Goal: Task Accomplishment & Management: Manage account settings

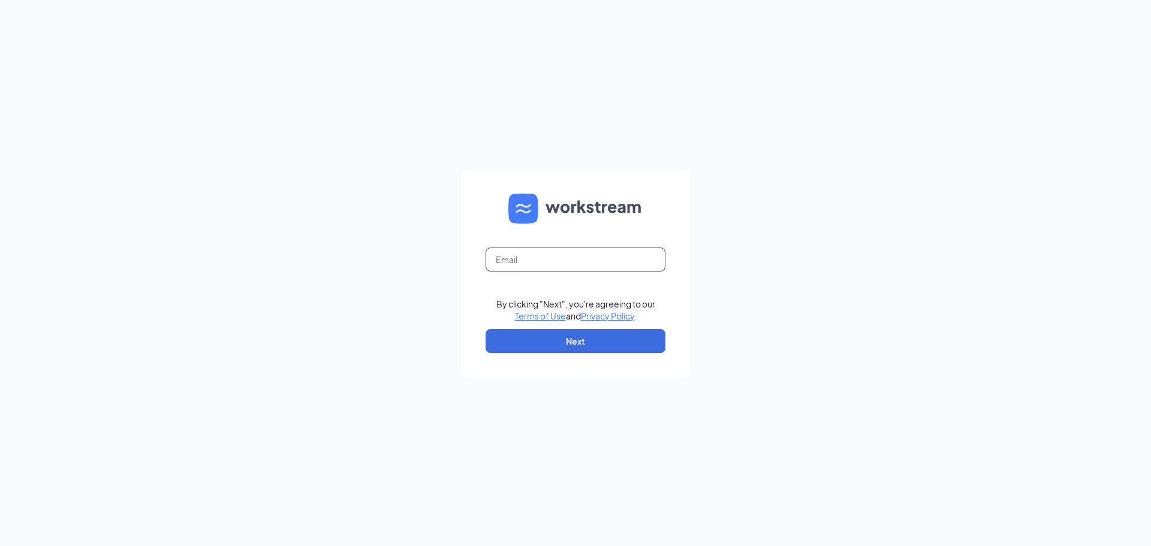
click at [645, 260] on input "text" at bounding box center [576, 260] width 180 height 24
type input "[EMAIL_ADDRESS][DOMAIN_NAME]"
click at [639, 354] on form "[EMAIL_ADDRESS][DOMAIN_NAME] By clicking "Next", you're agreeing to our Terms o…" at bounding box center [576, 273] width 228 height 207
click at [636, 349] on button "Next" at bounding box center [576, 341] width 180 height 24
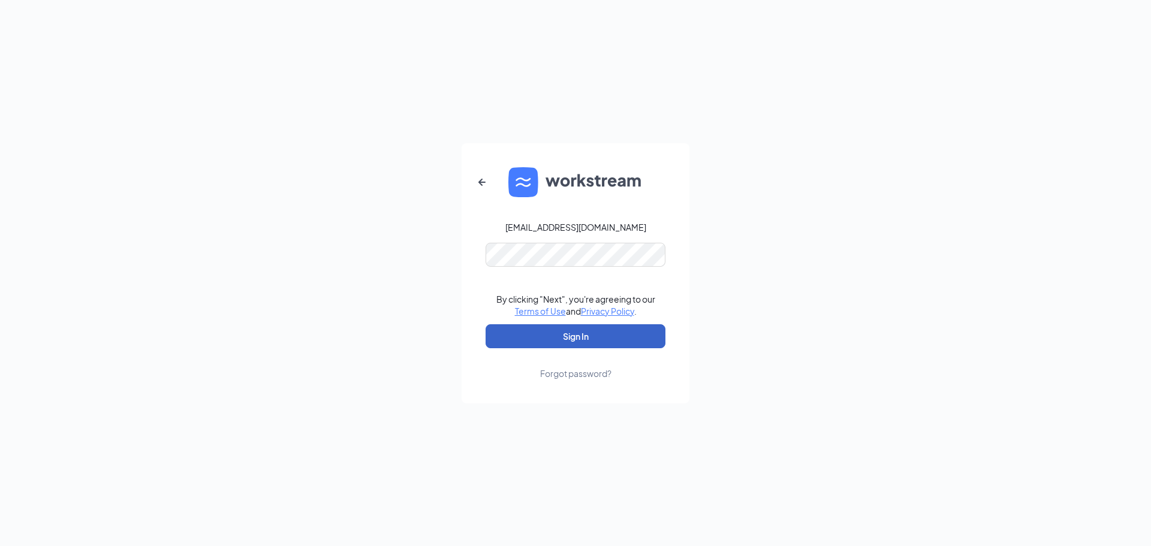
click at [615, 333] on button "Sign In" at bounding box center [576, 336] width 180 height 24
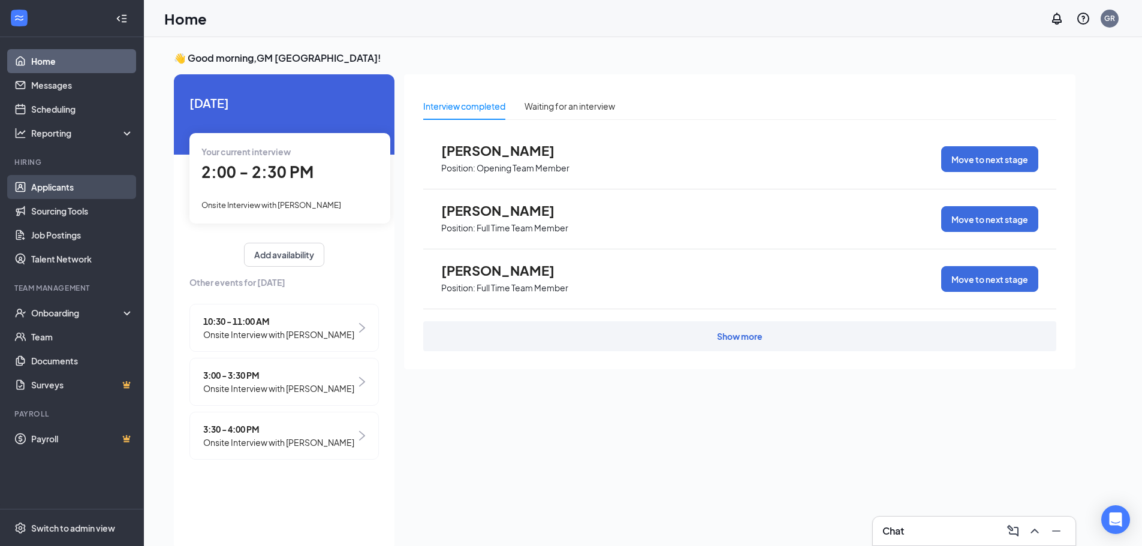
click at [80, 183] on link "Applicants" at bounding box center [82, 187] width 103 height 24
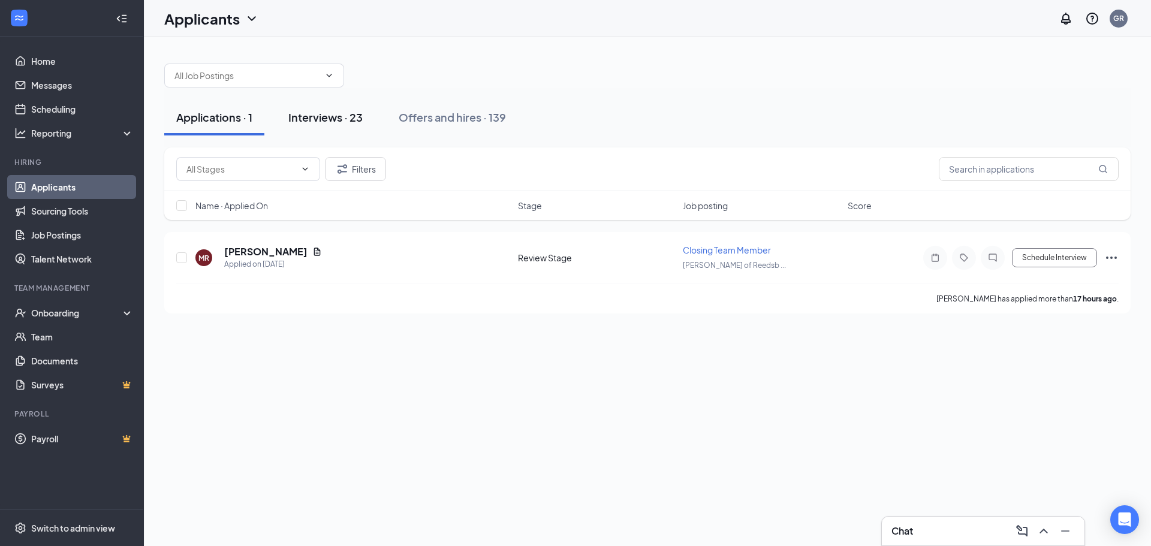
click at [330, 119] on div "Interviews · 23" at bounding box center [325, 117] width 74 height 15
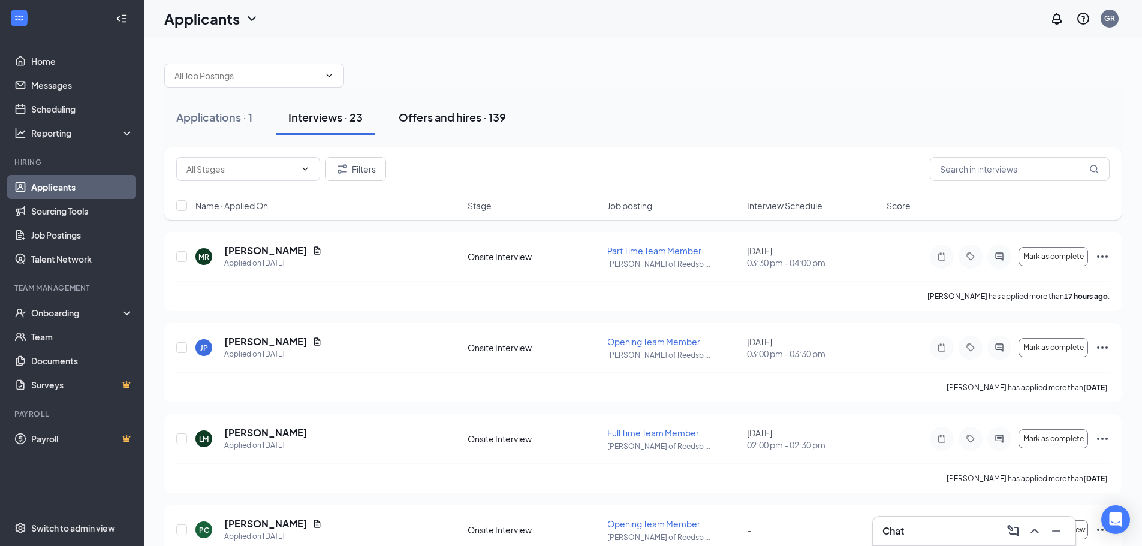
click at [462, 121] on div "Offers and hires · 139" at bounding box center [452, 117] width 107 height 15
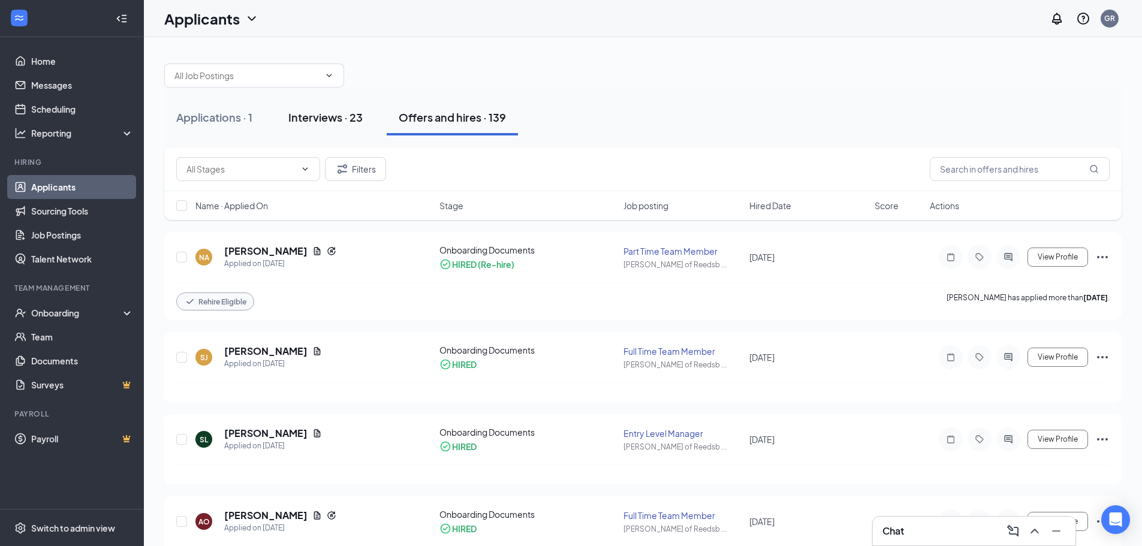
click at [297, 118] on div "Interviews · 23" at bounding box center [325, 117] width 74 height 15
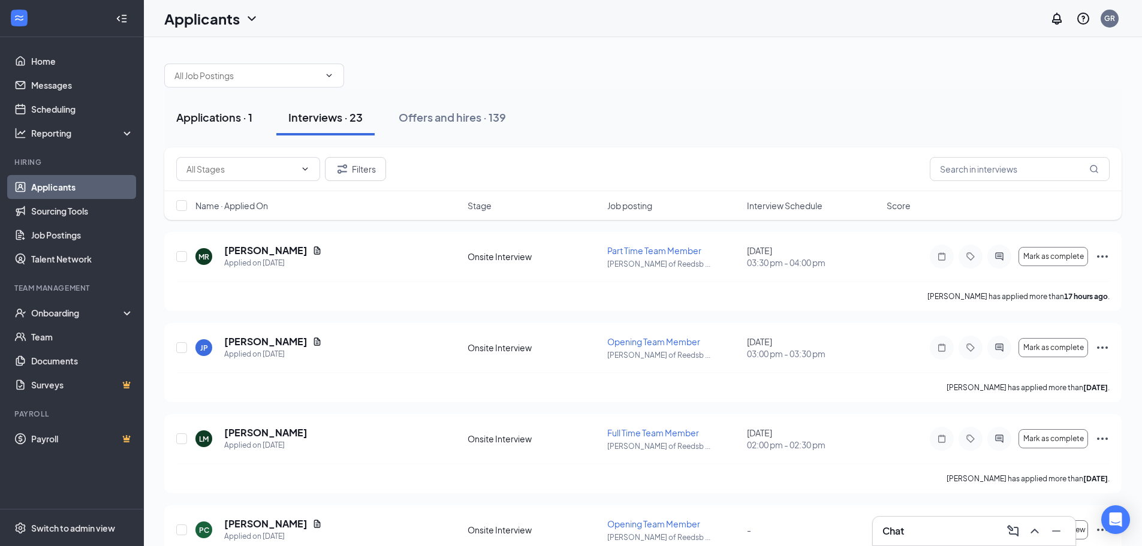
click at [212, 118] on div "Applications · 1" at bounding box center [214, 117] width 76 height 15
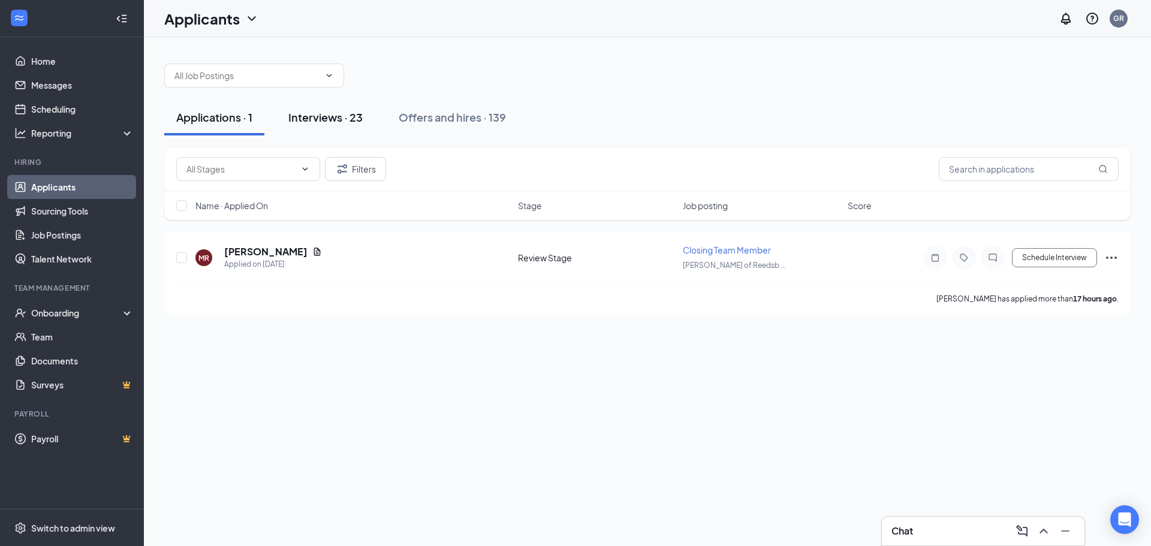
click at [325, 117] on div "Interviews · 23" at bounding box center [325, 117] width 74 height 15
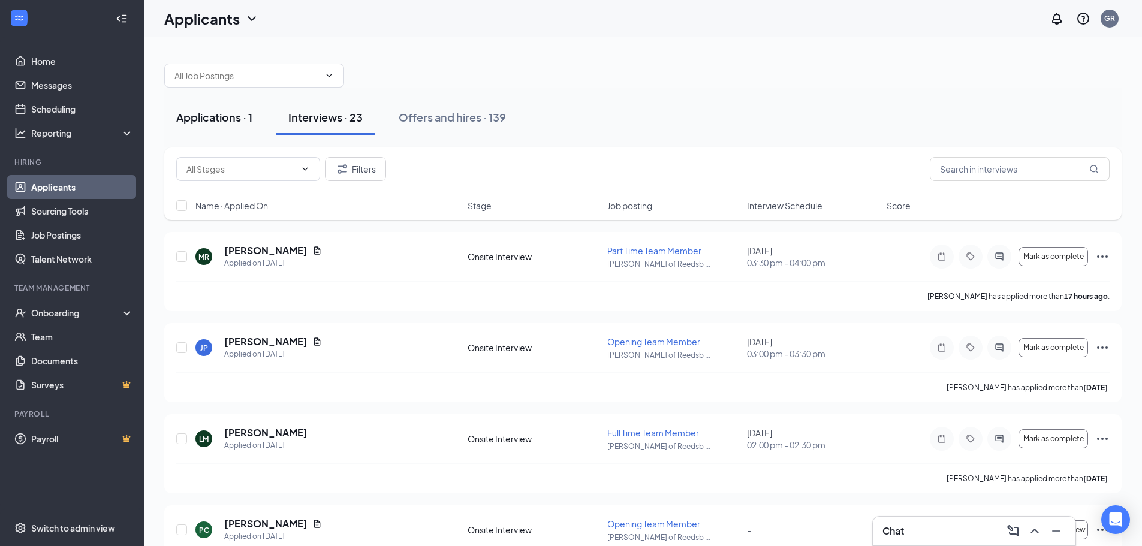
click at [242, 119] on div "Applications · 1" at bounding box center [214, 117] width 76 height 15
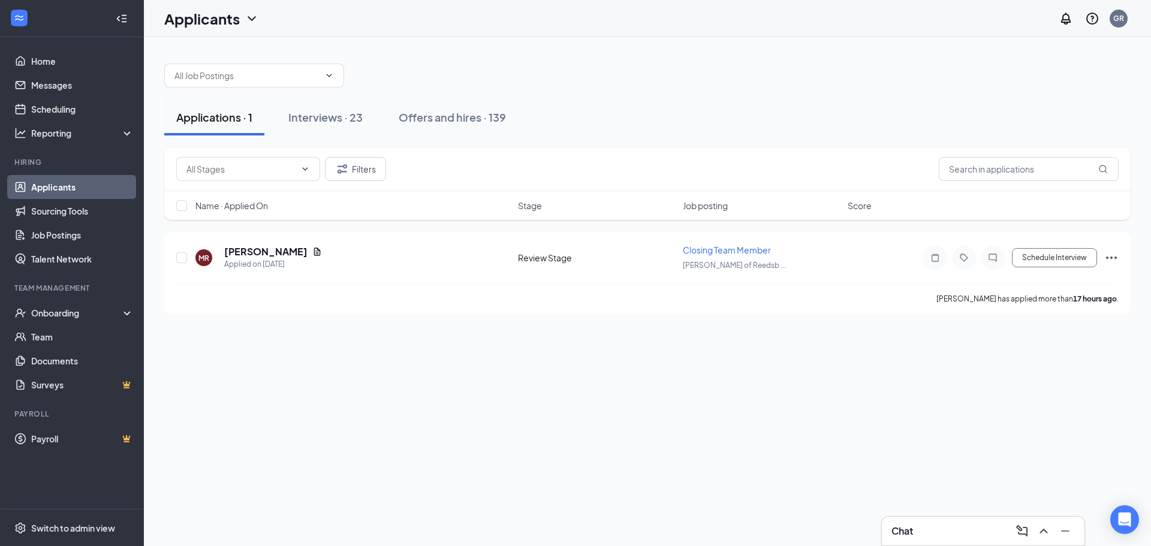
click at [242, 119] on div "Applications · 1" at bounding box center [214, 117] width 76 height 15
click at [72, 188] on link "Applicants" at bounding box center [82, 187] width 103 height 24
click at [327, 113] on div "Interviews · 23" at bounding box center [325, 117] width 74 height 15
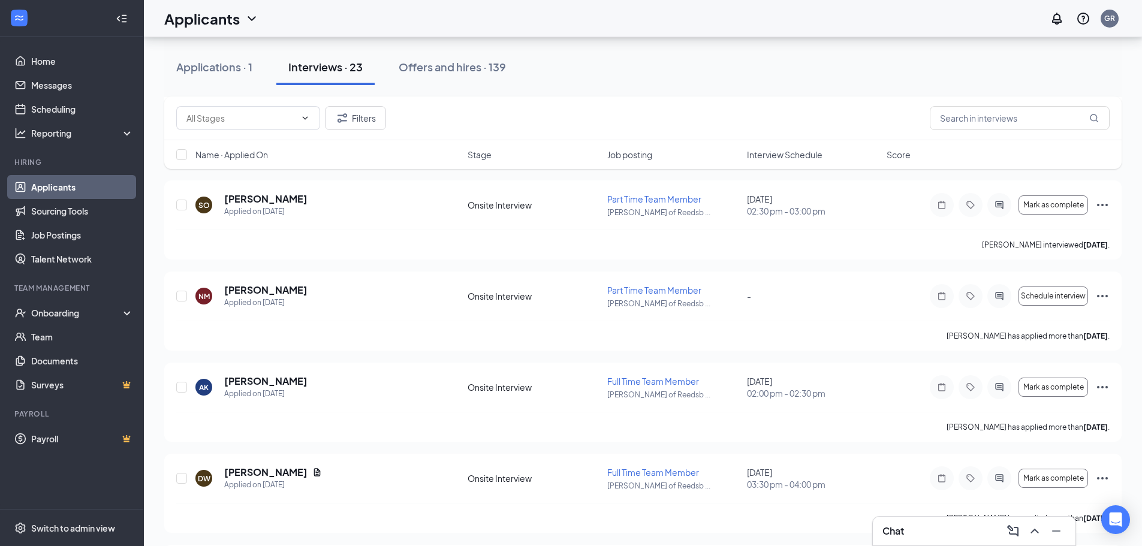
scroll to position [720, 0]
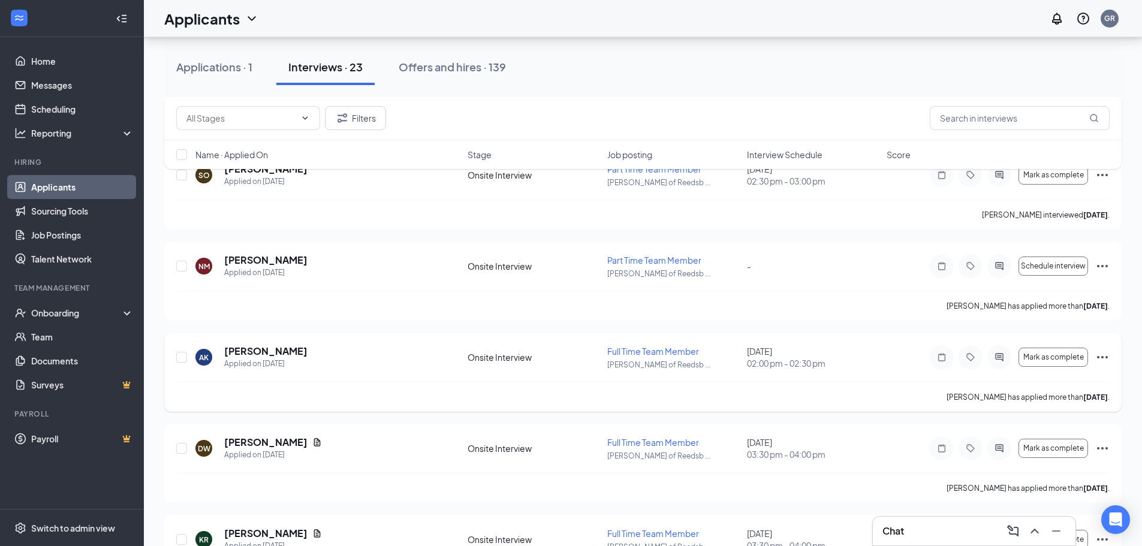
click at [1100, 356] on icon "Ellipses" at bounding box center [1102, 357] width 14 height 14
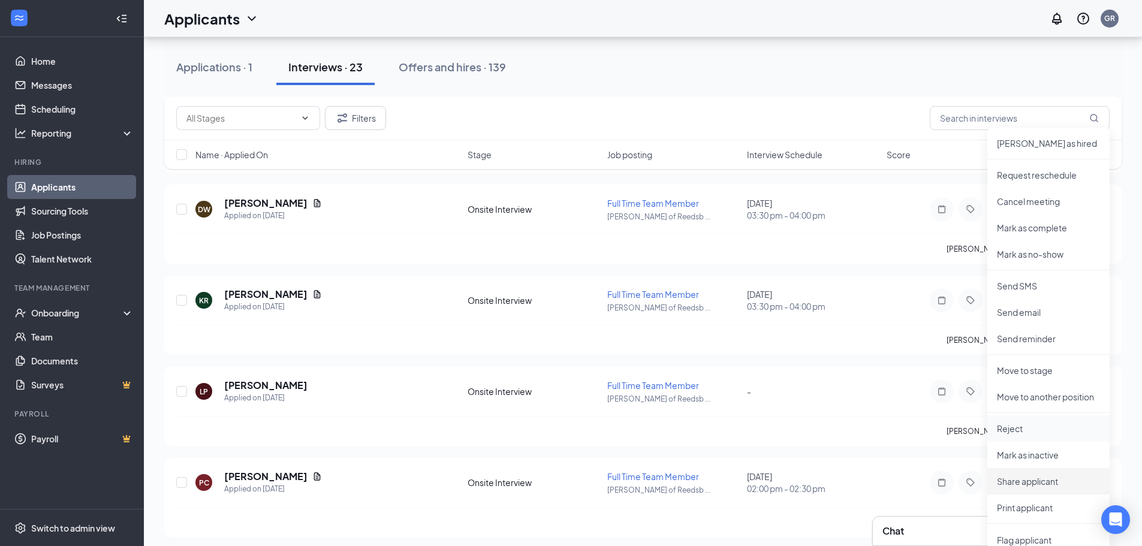
scroll to position [959, 0]
click at [1052, 372] on p "Move to stage" at bounding box center [1048, 370] width 103 height 12
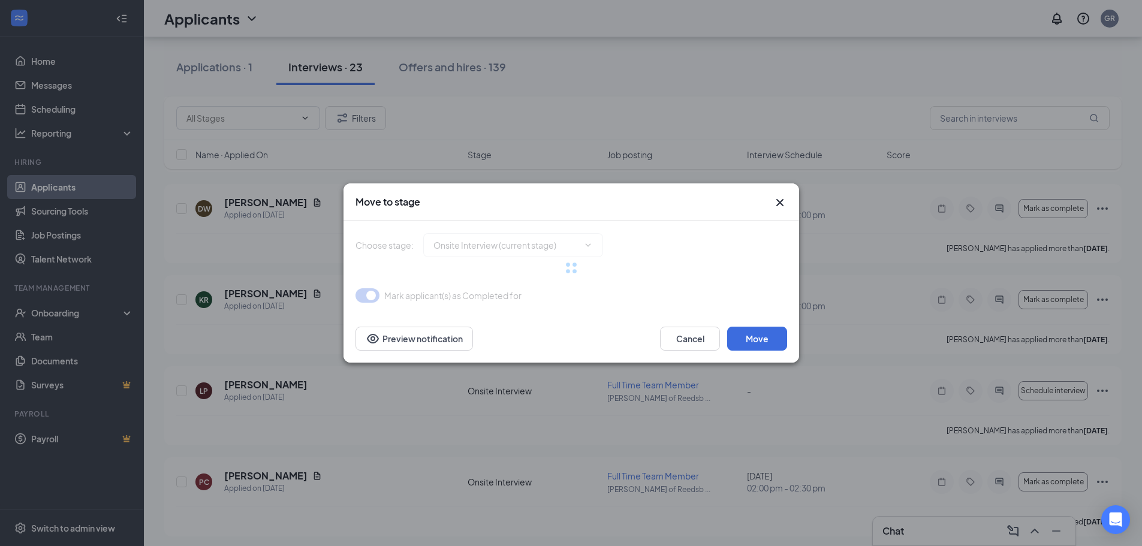
type input "Background Check Screening (next stage)"
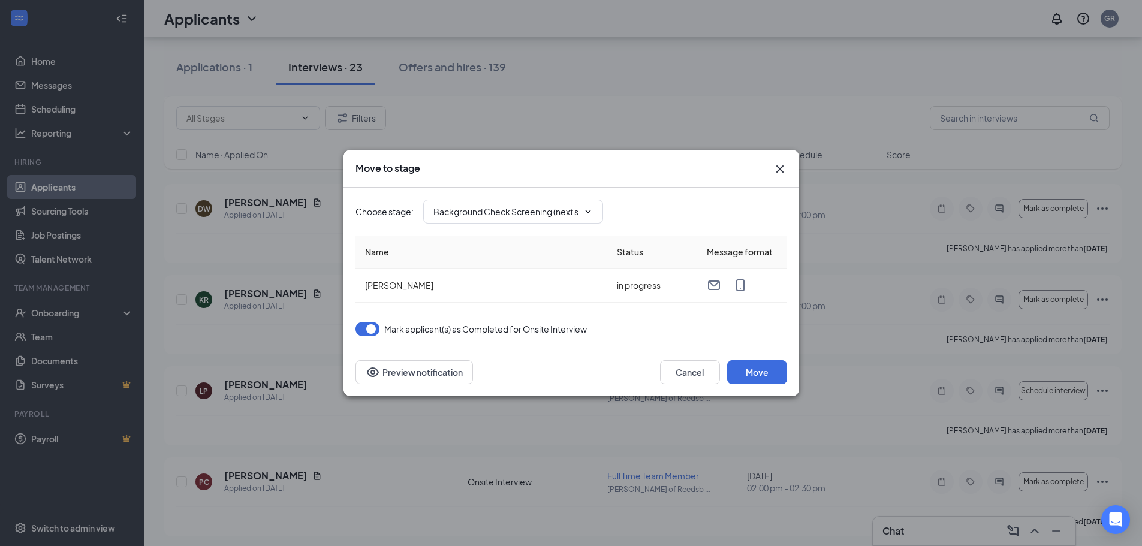
click at [778, 170] on icon "Cross" at bounding box center [780, 169] width 14 height 14
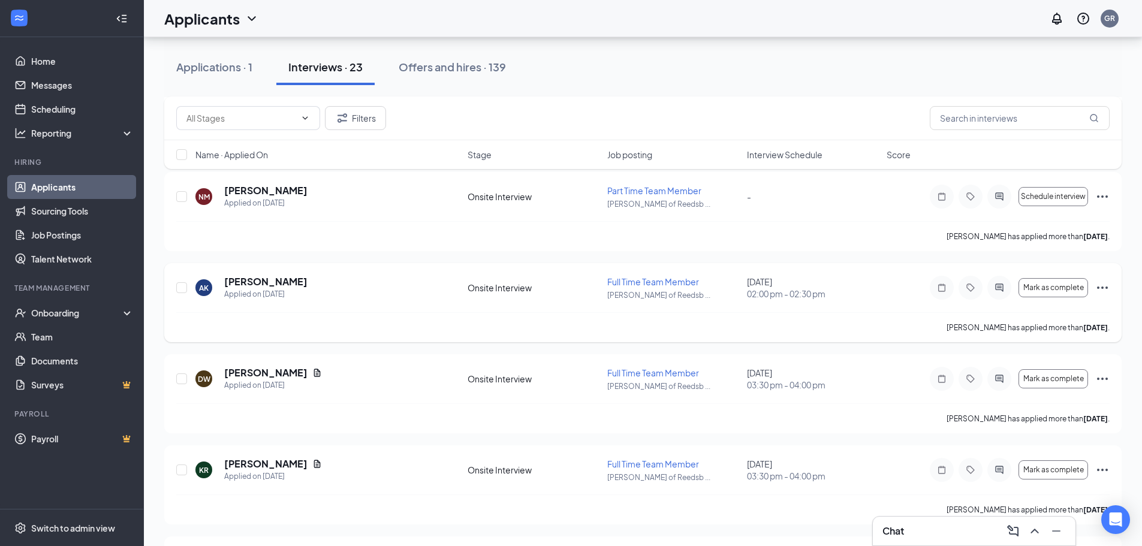
scroll to position [720, 0]
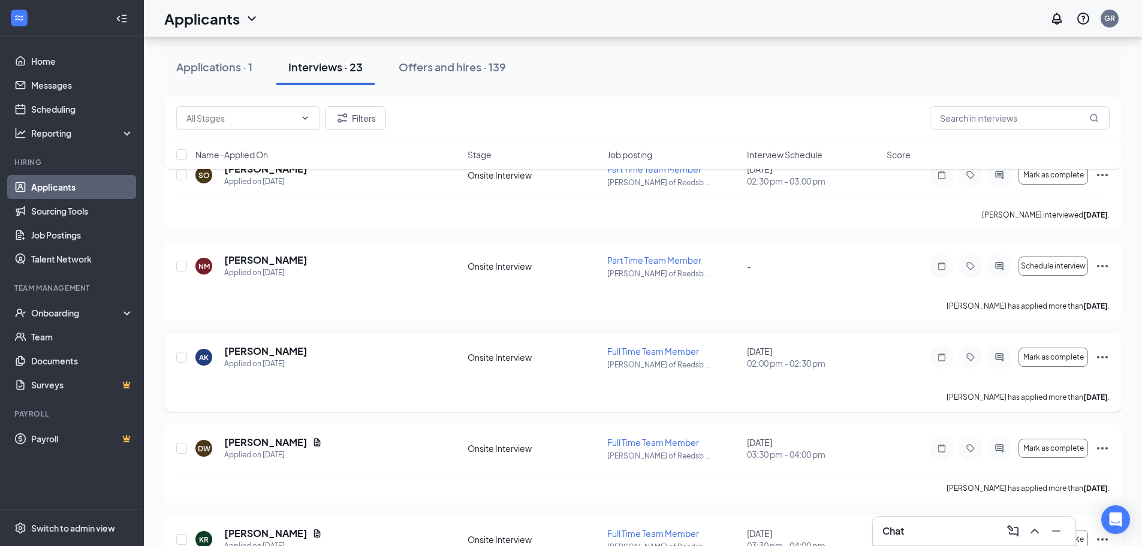
click at [1106, 358] on icon "Ellipses" at bounding box center [1102, 357] width 14 height 14
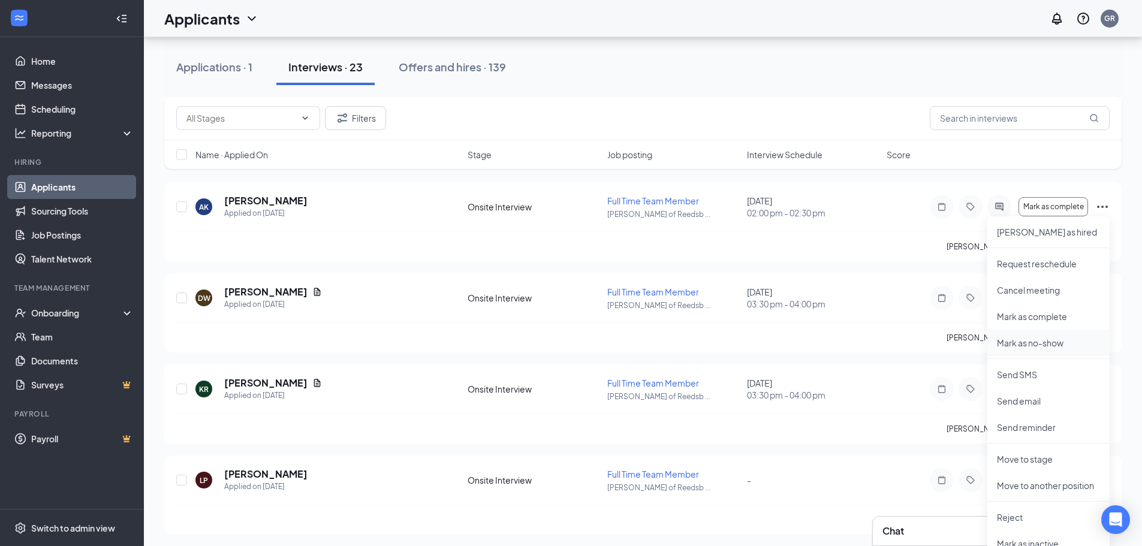
scroll to position [959, 0]
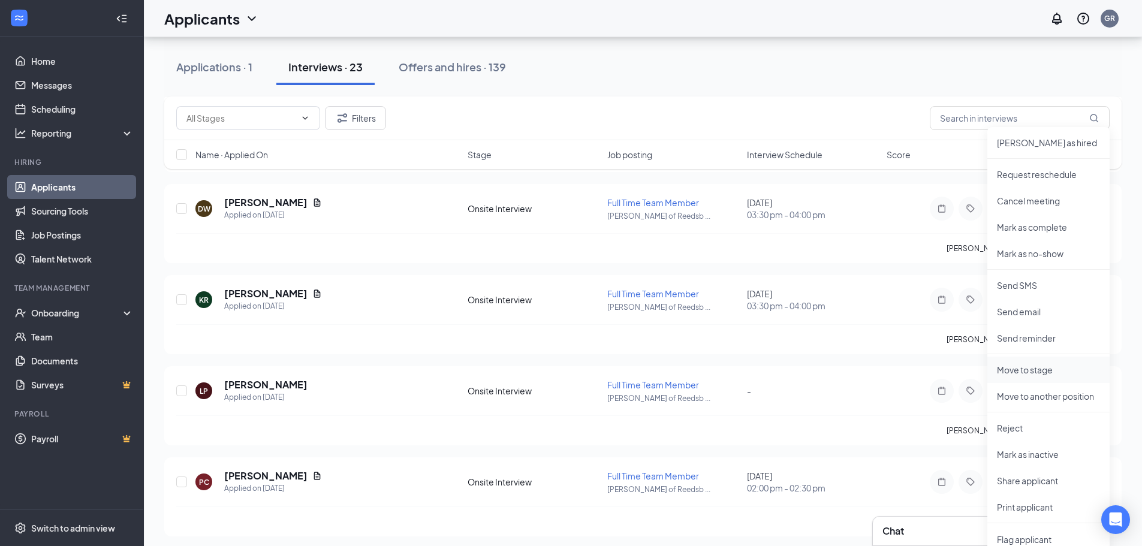
click at [1051, 368] on p "Move to stage" at bounding box center [1048, 370] width 103 height 12
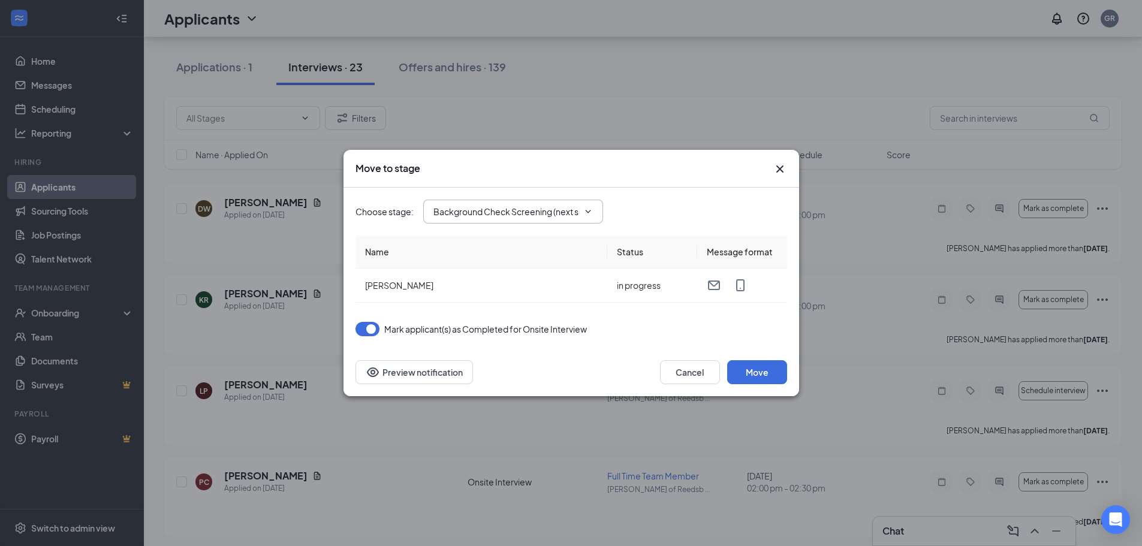
click at [585, 212] on icon "ChevronDown" at bounding box center [588, 212] width 10 height 10
click at [588, 209] on icon "ChevronDown" at bounding box center [588, 212] width 10 height 10
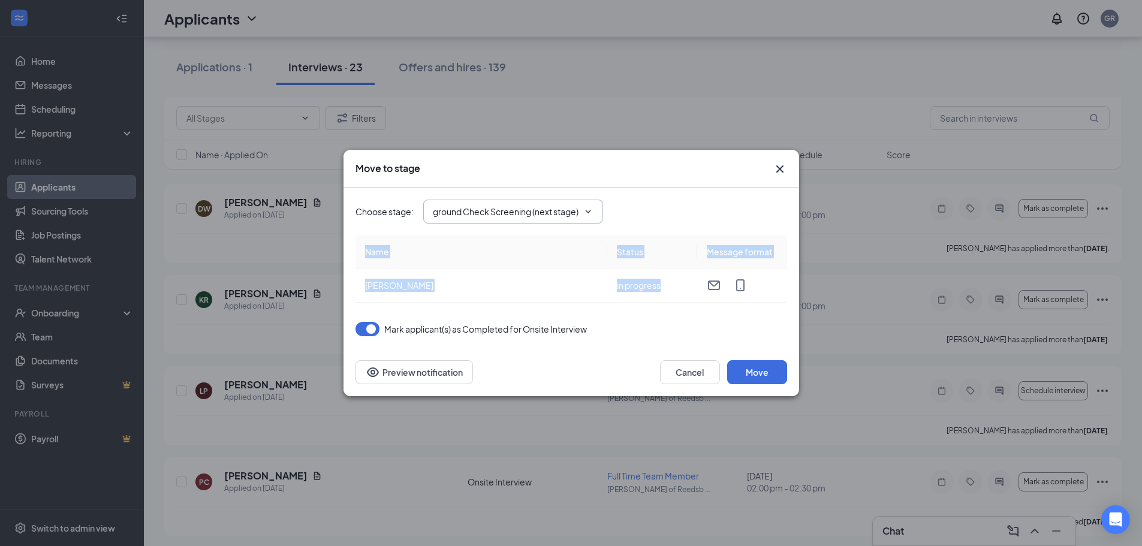
scroll to position [0, 0]
click at [589, 209] on icon "ChevronDown" at bounding box center [588, 212] width 10 height 10
click at [617, 204] on div "Choose stage : Background Check Screening (next stage)" at bounding box center [572, 212] width 432 height 24
click at [589, 210] on icon "ChevronDown" at bounding box center [588, 212] width 10 height 10
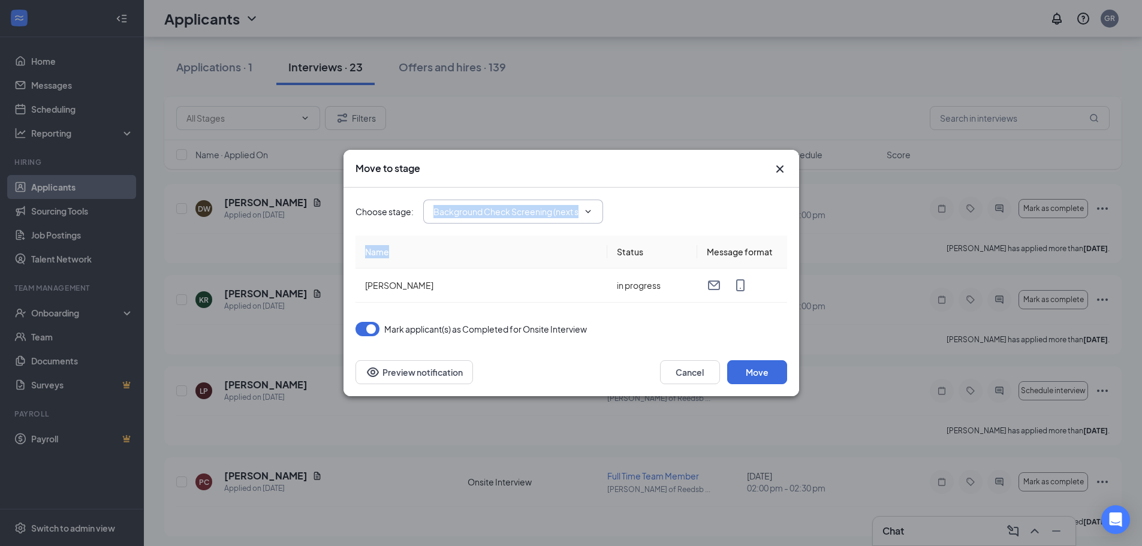
click at [589, 210] on icon "ChevronDown" at bounding box center [588, 212] width 10 height 10
click at [674, 204] on div "Choose stage : Background Check Screening (next stage)" at bounding box center [572, 212] width 432 height 24
click at [433, 369] on button "Preview notification" at bounding box center [415, 372] width 118 height 24
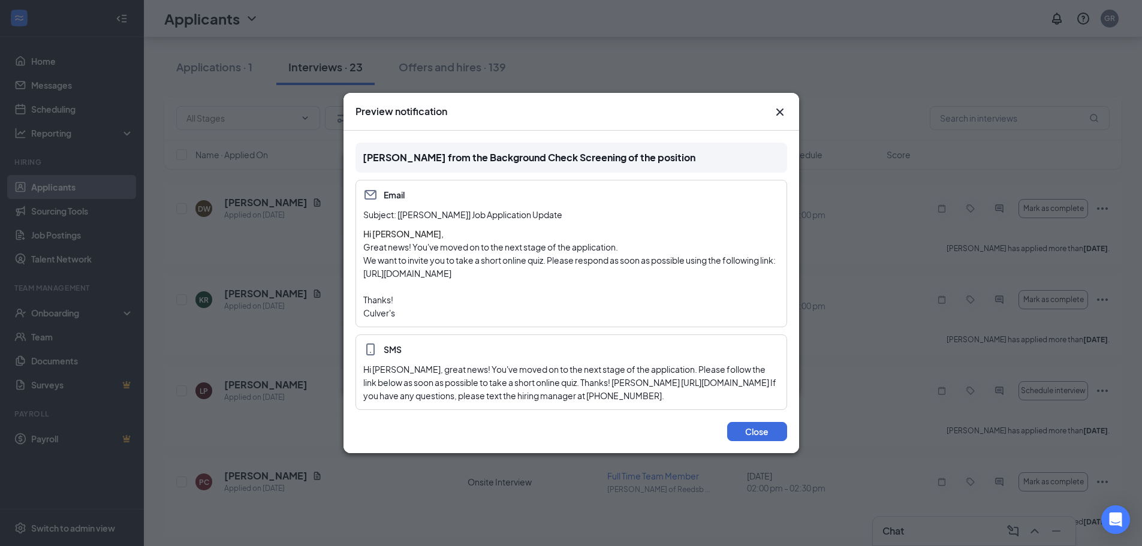
click at [786, 105] on icon "Cross" at bounding box center [780, 112] width 14 height 14
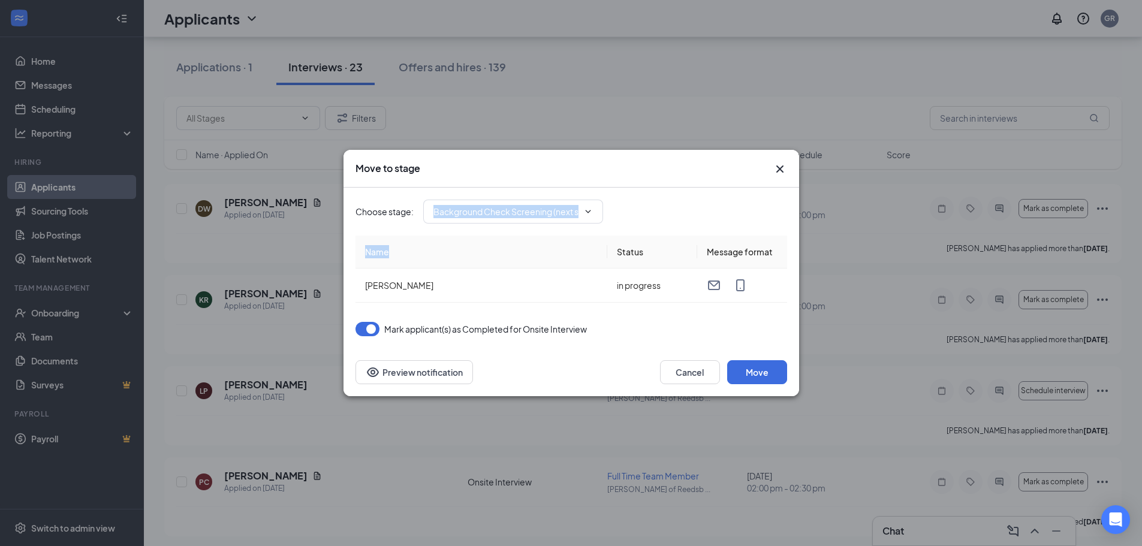
click at [778, 170] on icon "Cross" at bounding box center [779, 168] width 7 height 7
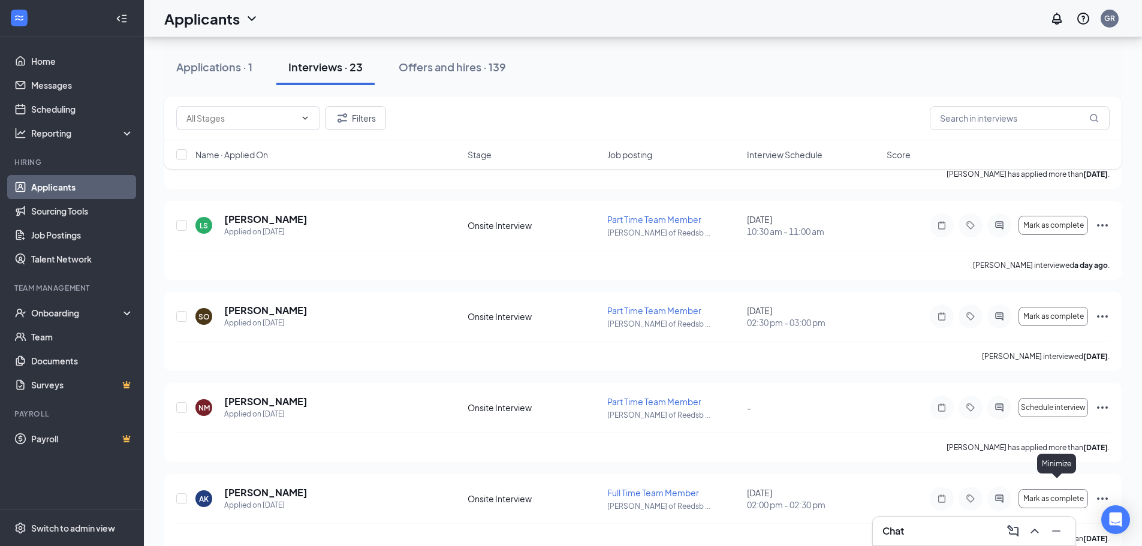
scroll to position [717, 0]
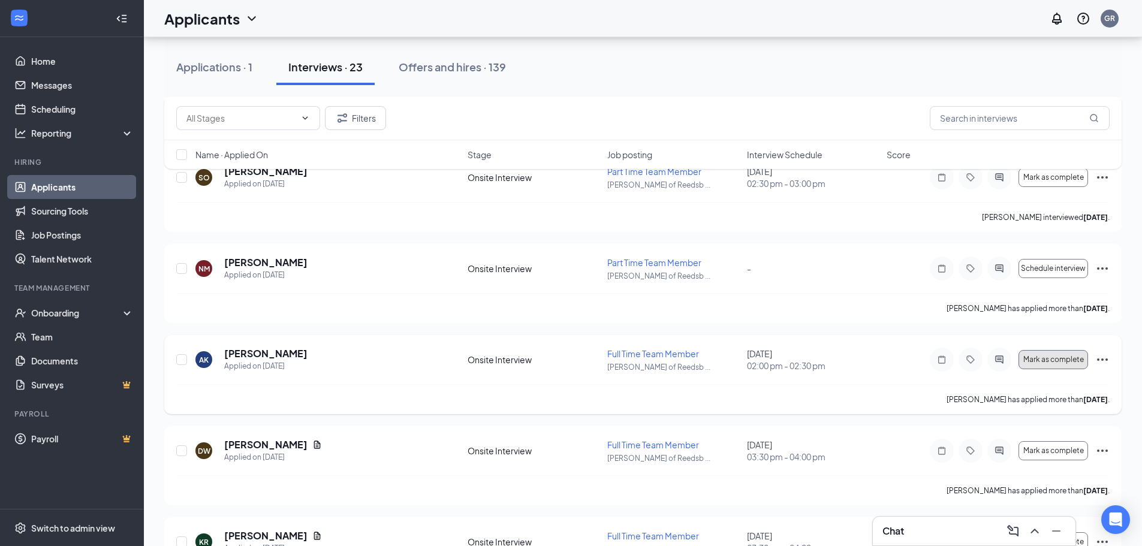
click at [1070, 358] on span "Mark as complete" at bounding box center [1053, 360] width 61 height 8
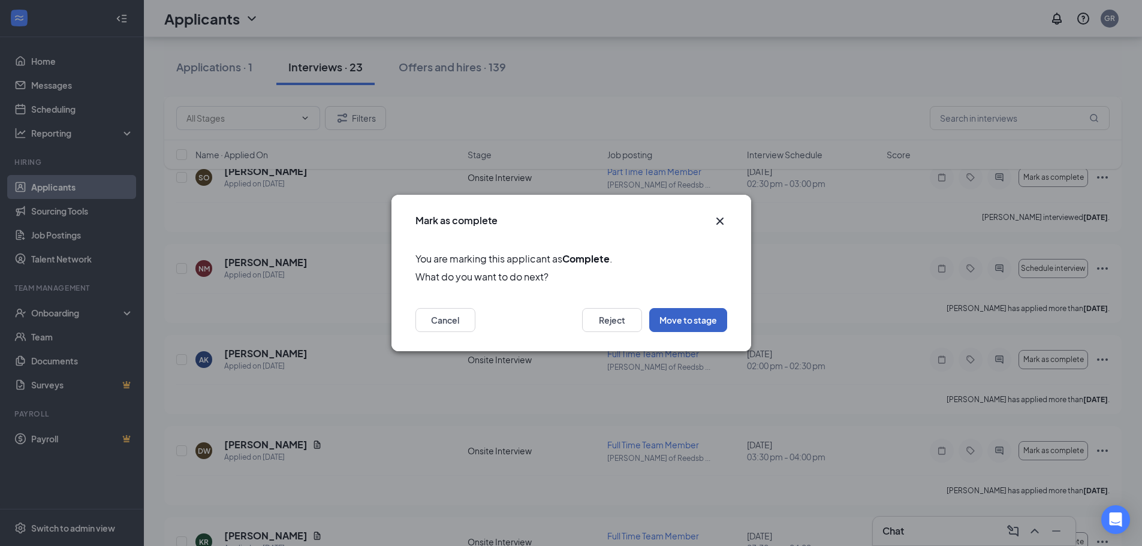
click at [693, 319] on button "Move to stage" at bounding box center [688, 320] width 78 height 24
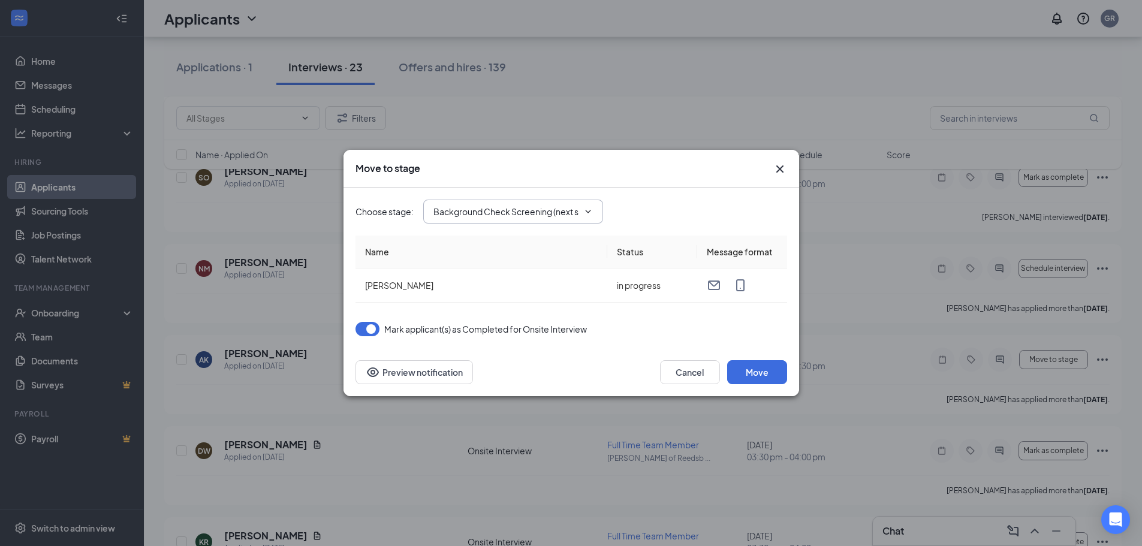
click at [585, 213] on icon "ChevronDown" at bounding box center [588, 212] width 10 height 10
click at [592, 211] on icon "ChevronDown" at bounding box center [588, 212] width 10 height 10
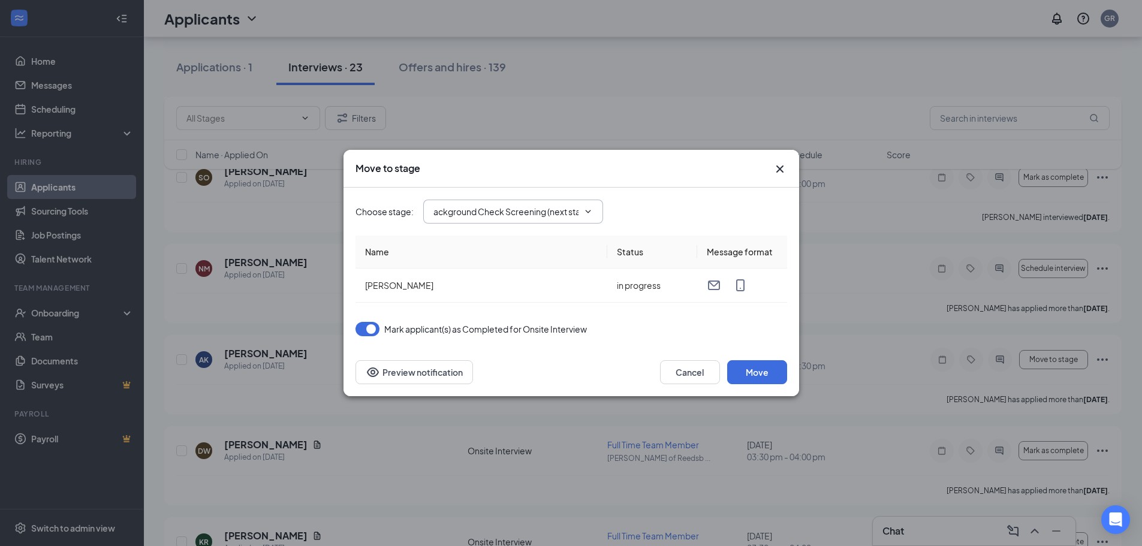
click at [592, 211] on icon "ChevronDown" at bounding box center [588, 212] width 10 height 10
click at [778, 173] on icon "Cross" at bounding box center [780, 169] width 14 height 14
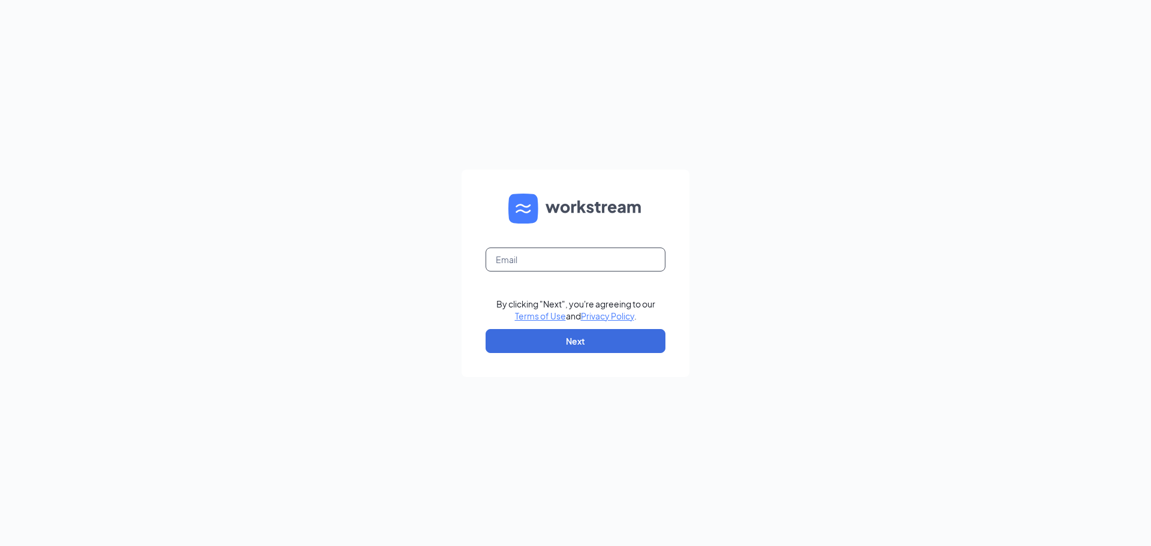
click at [565, 257] on input "text" at bounding box center [576, 260] width 180 height 24
type input "[EMAIL_ADDRESS][DOMAIN_NAME]"
click at [570, 339] on button "Next" at bounding box center [576, 341] width 180 height 24
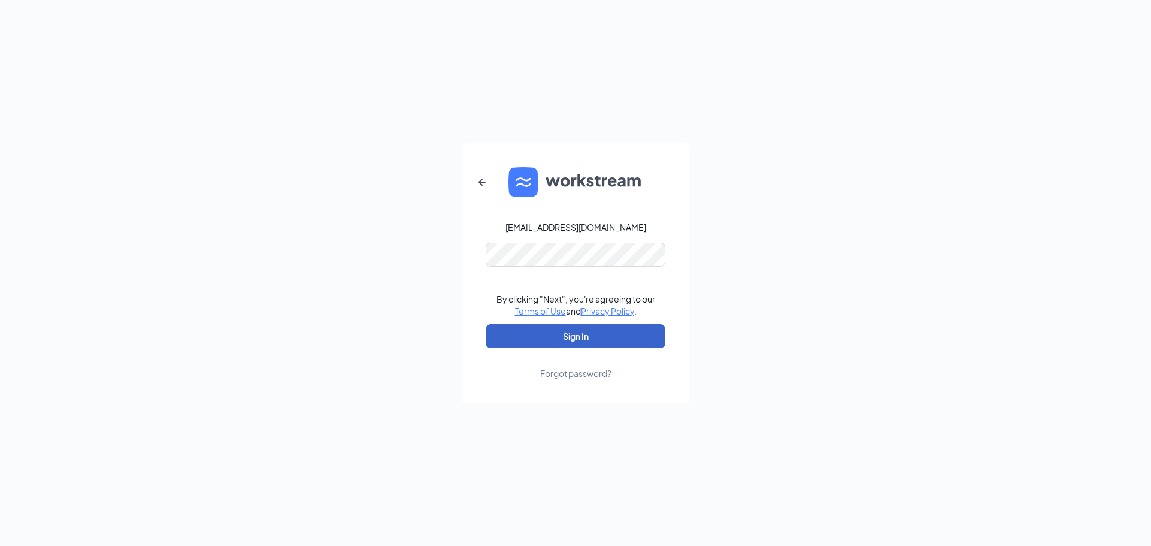
click at [583, 338] on button "Sign In" at bounding box center [576, 336] width 180 height 24
click at [583, 337] on button "Sign In" at bounding box center [576, 336] width 180 height 24
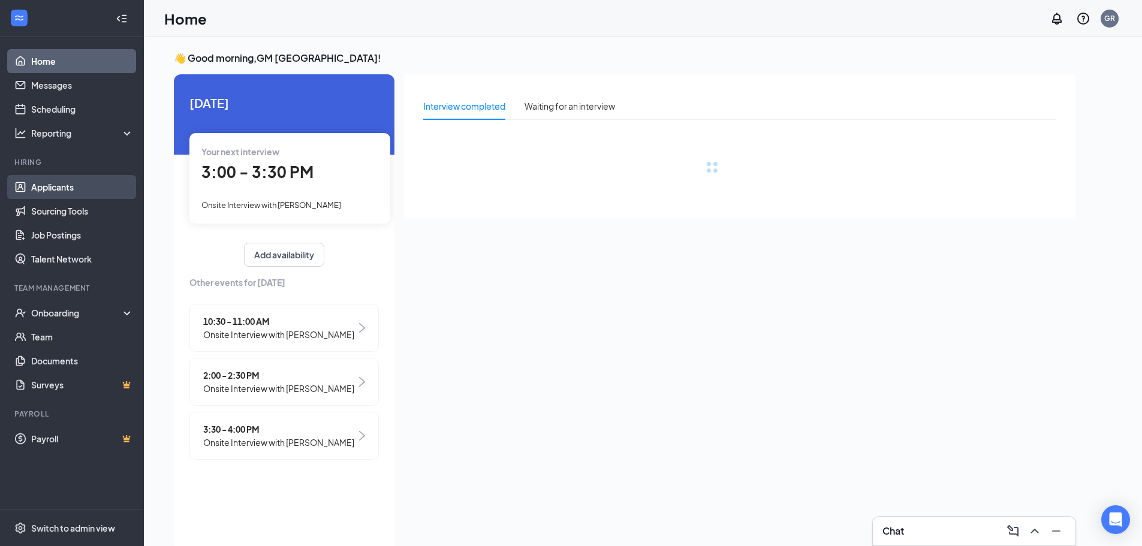
click at [64, 186] on link "Applicants" at bounding box center [82, 187] width 103 height 24
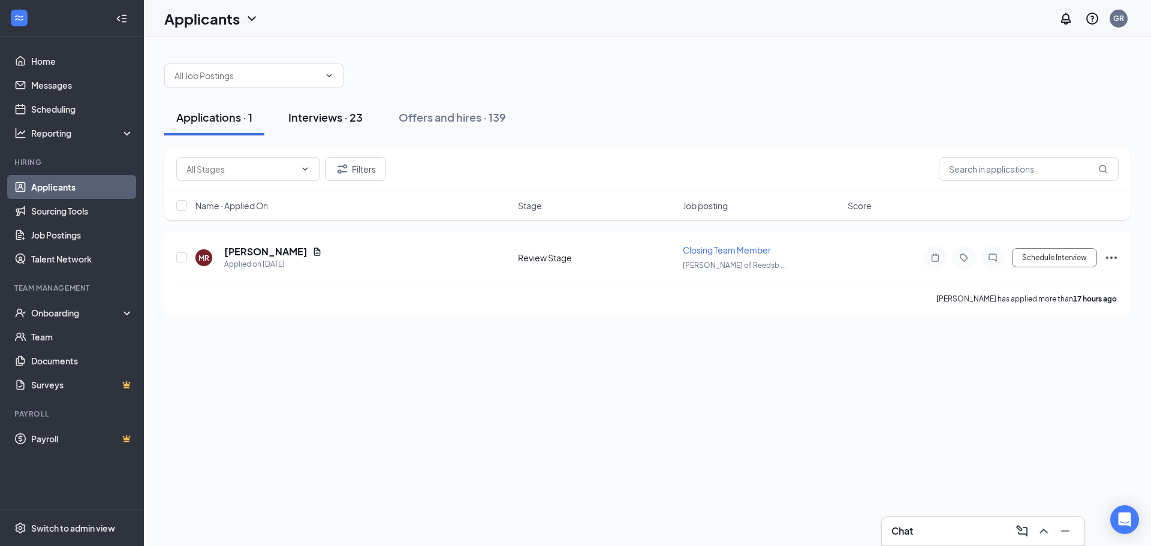
click at [324, 121] on div "Interviews · 23" at bounding box center [325, 117] width 74 height 15
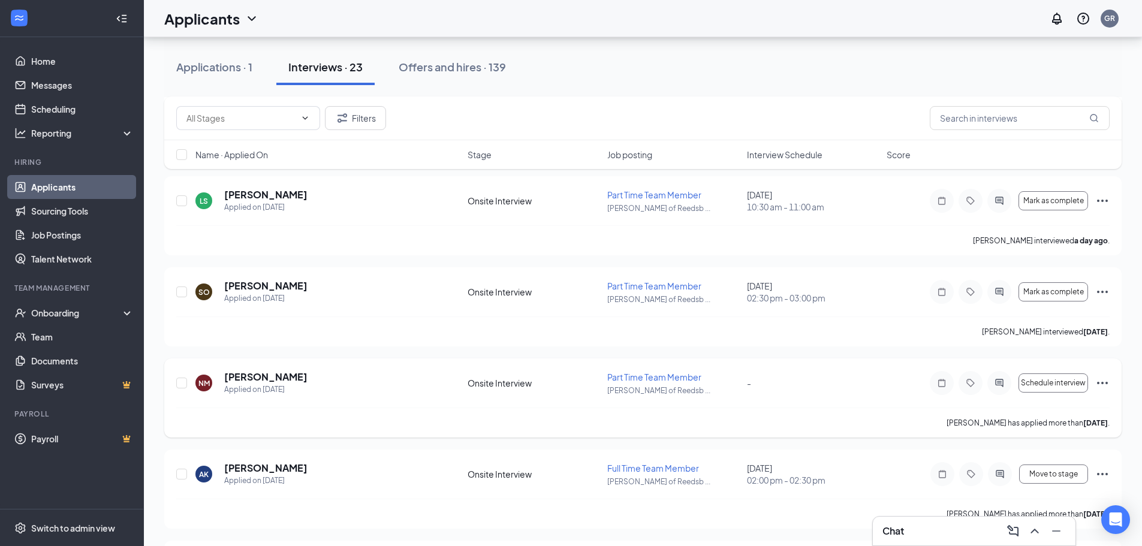
scroll to position [660, 0]
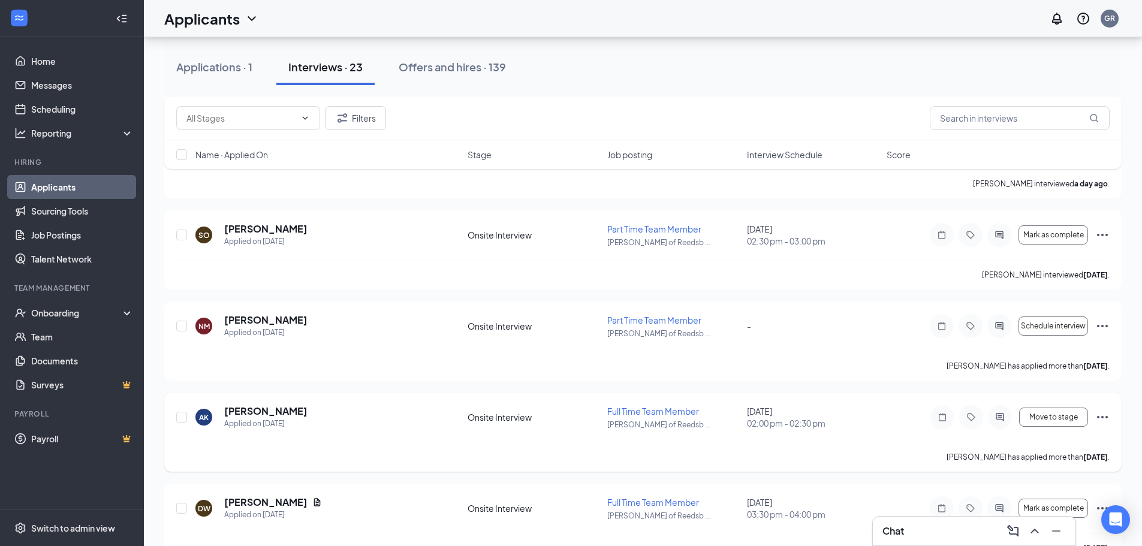
click at [1107, 417] on icon "Ellipses" at bounding box center [1102, 417] width 11 height 2
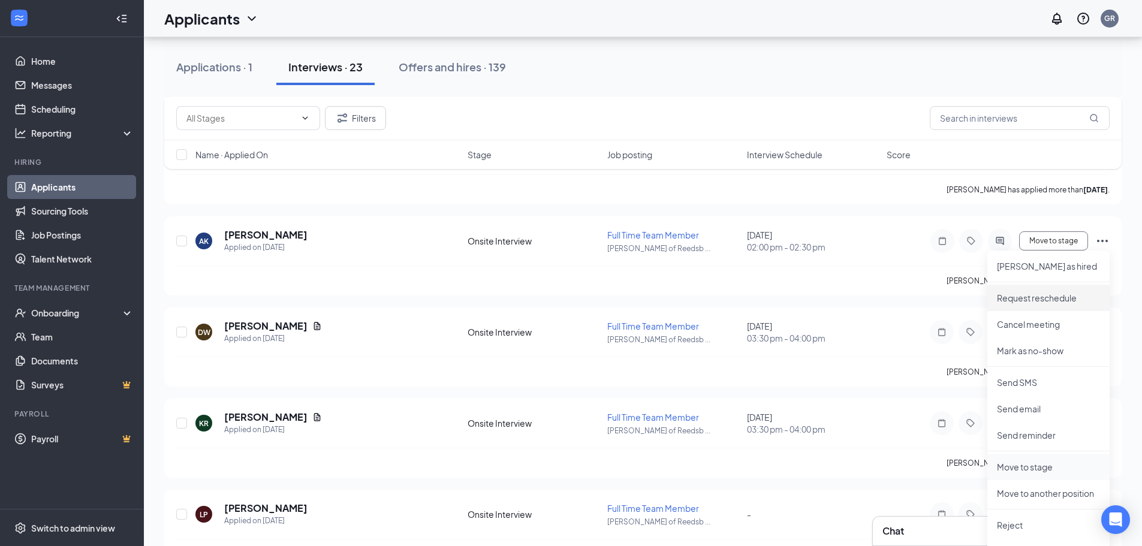
scroll to position [839, 0]
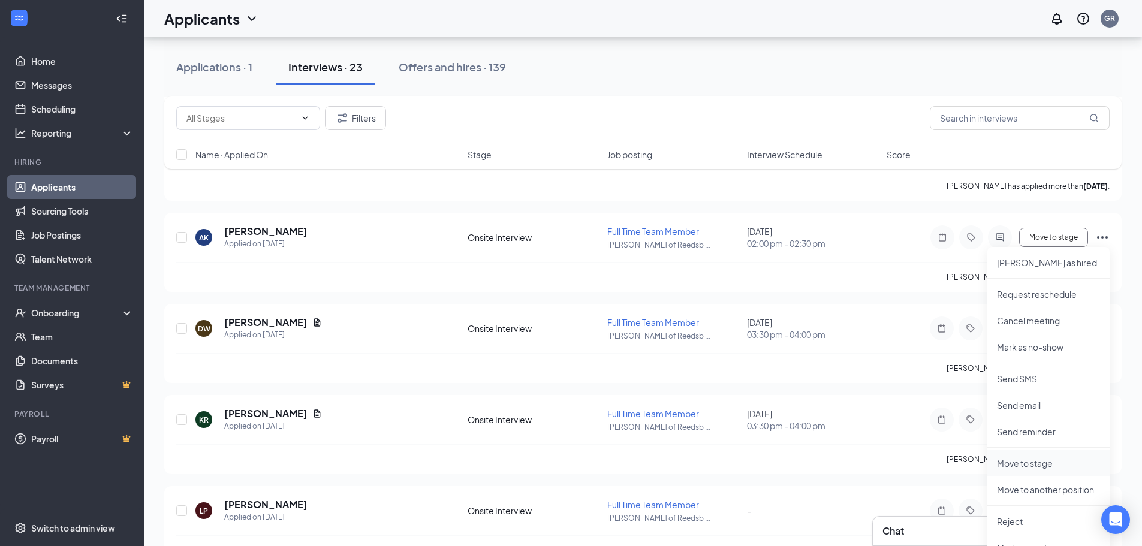
click at [1050, 468] on p "Move to stage" at bounding box center [1048, 463] width 103 height 12
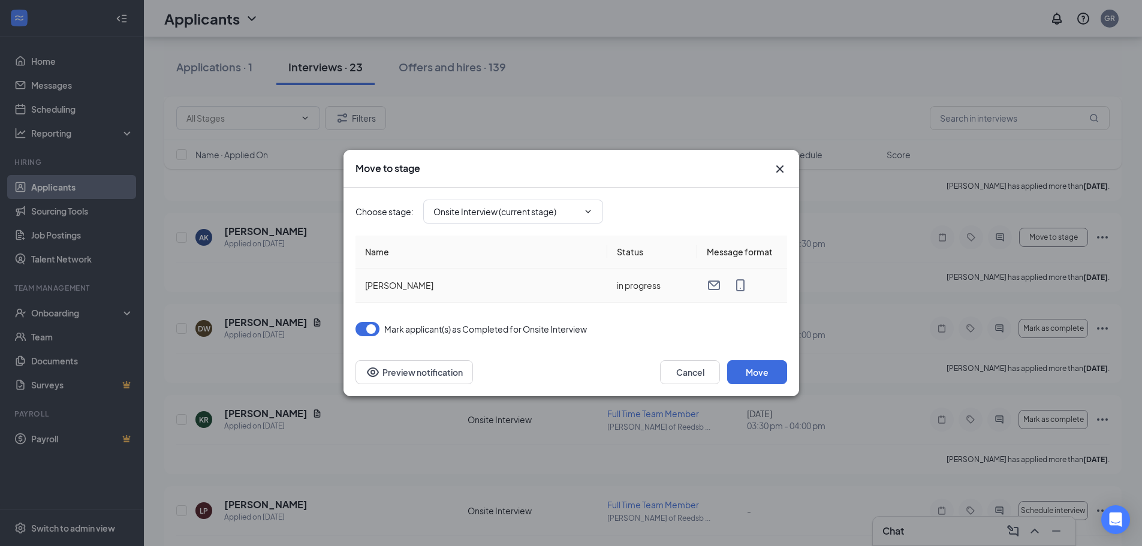
type input "Background Check Screening (next stage)"
click at [586, 210] on icon "ChevronDown" at bounding box center [588, 212] width 10 height 10
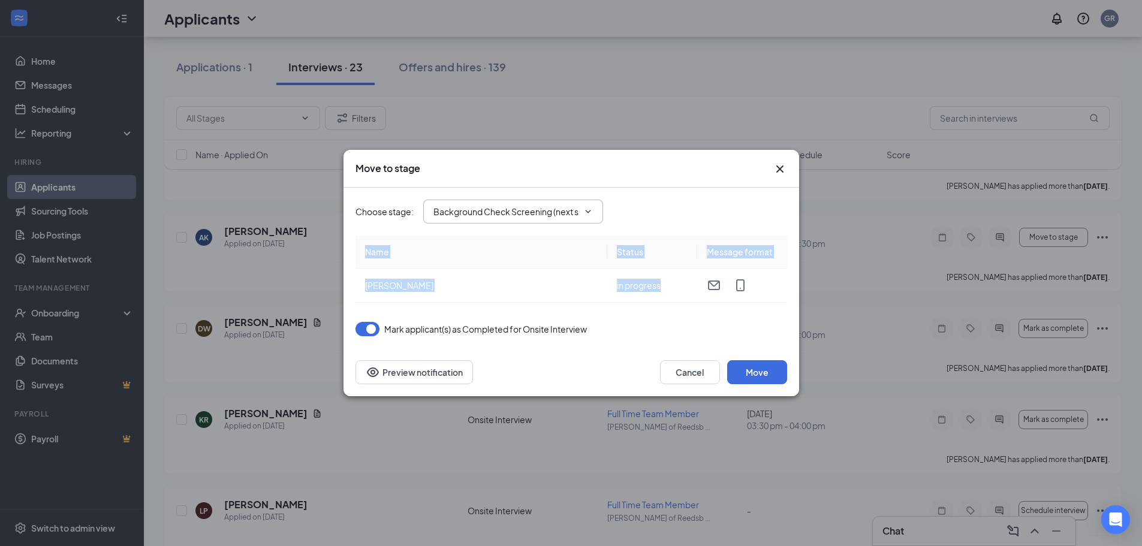
click at [586, 210] on icon "ChevronDown" at bounding box center [588, 212] width 10 height 10
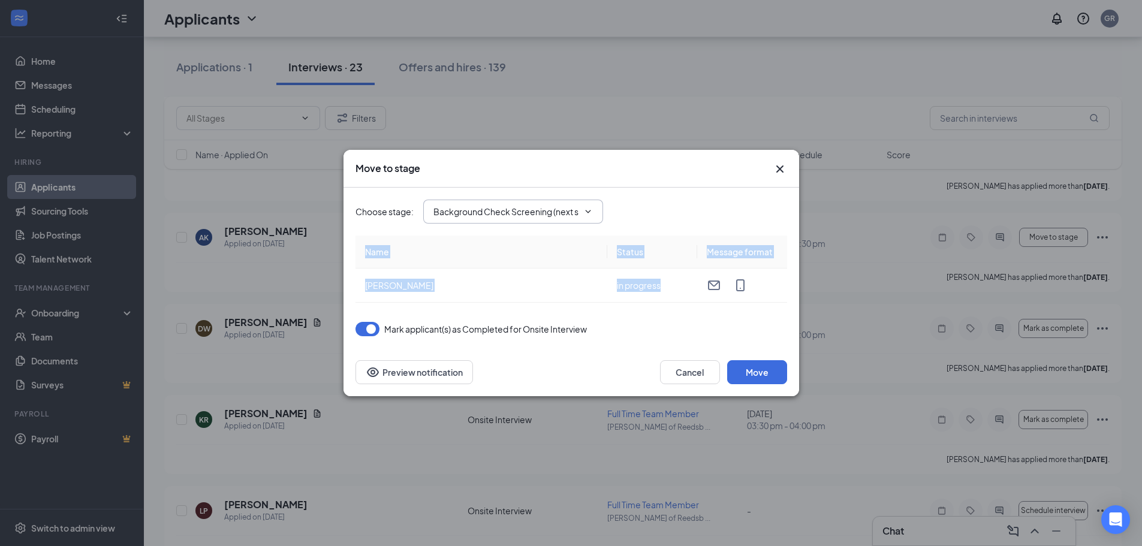
click at [586, 210] on icon "ChevronDown" at bounding box center [588, 212] width 10 height 10
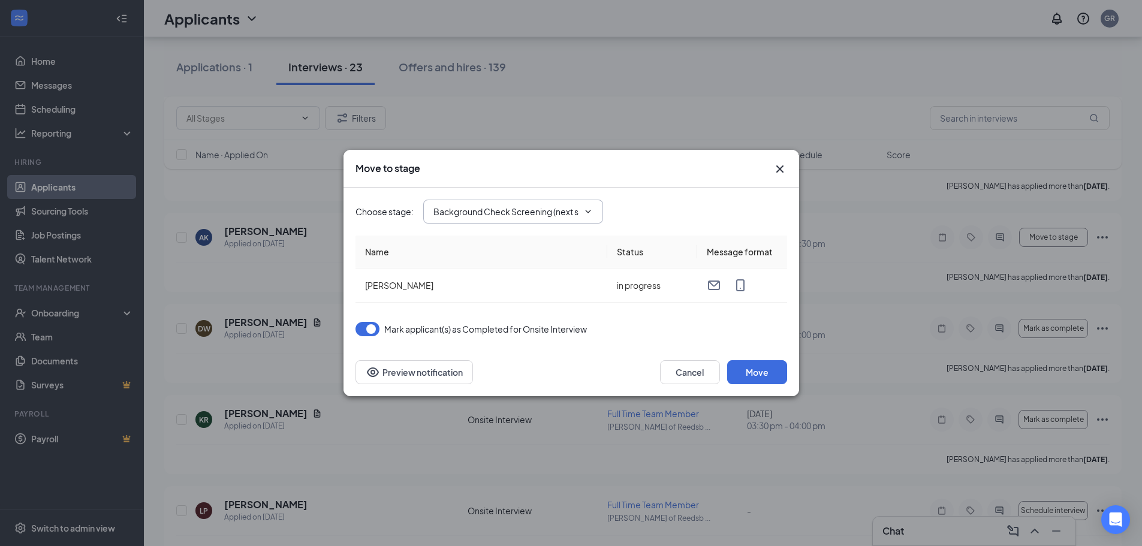
scroll to position [0, 0]
click at [587, 209] on icon "ChevronDown" at bounding box center [588, 212] width 10 height 10
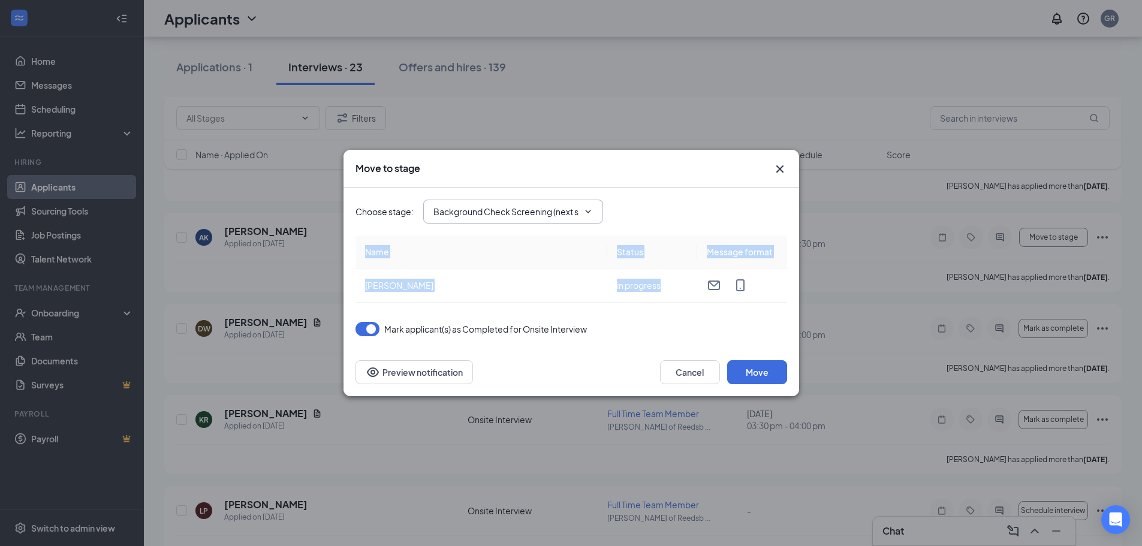
click at [587, 209] on icon "ChevronDown" at bounding box center [588, 212] width 10 height 10
click at [517, 250] on th "Name" at bounding box center [482, 252] width 252 height 33
drag, startPoint x: 526, startPoint y: 242, endPoint x: 558, endPoint y: 250, distance: 32.9
click at [527, 242] on th "Name" at bounding box center [482, 252] width 252 height 33
click at [752, 374] on button "Move" at bounding box center [757, 372] width 60 height 24
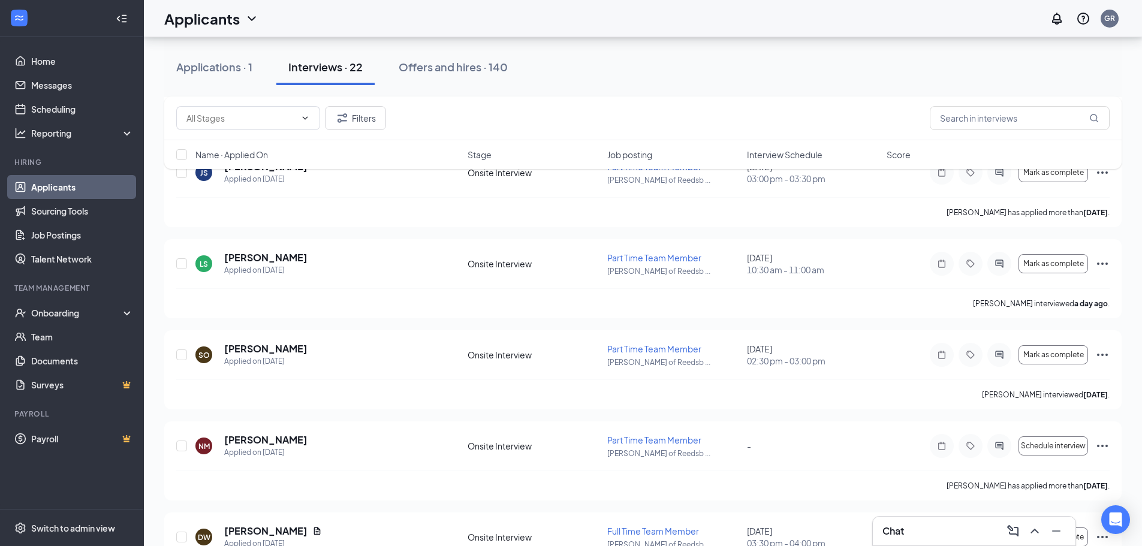
scroll to position [480, 0]
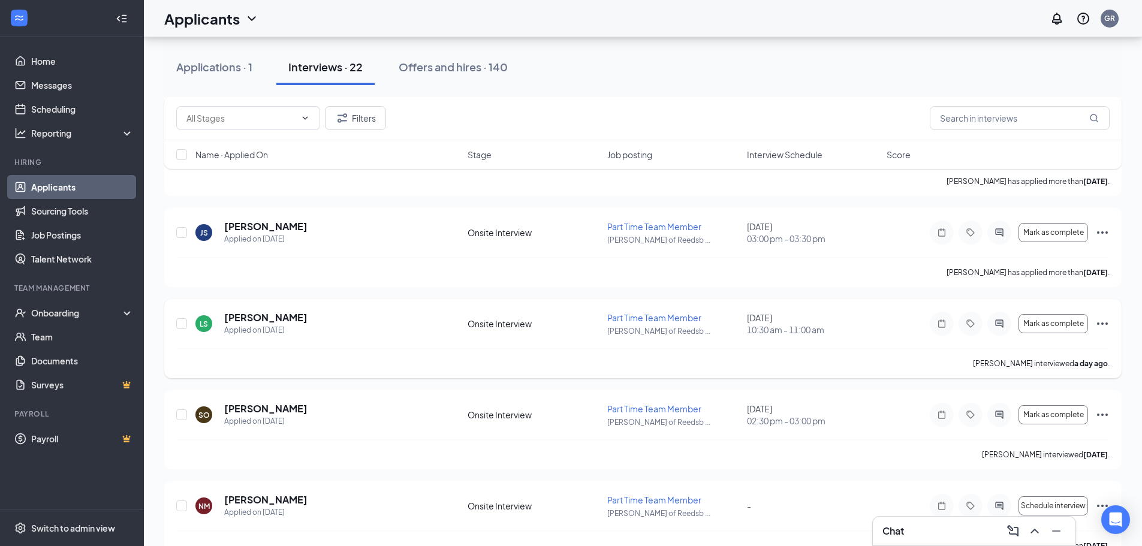
click at [1105, 321] on icon "Ellipses" at bounding box center [1102, 324] width 14 height 14
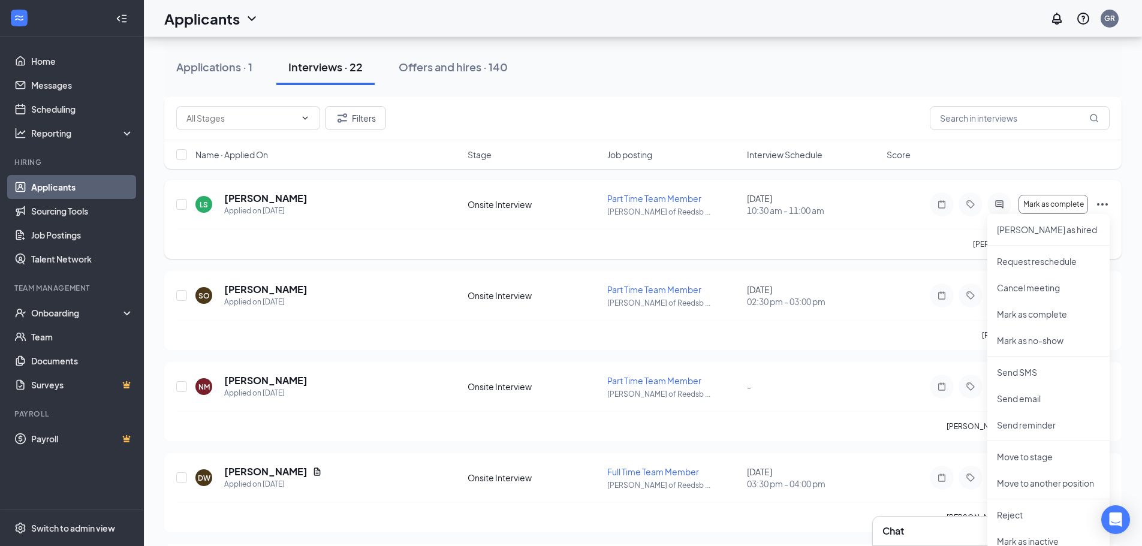
scroll to position [600, 0]
click at [1056, 457] on p "Move to stage" at bounding box center [1048, 456] width 103 height 12
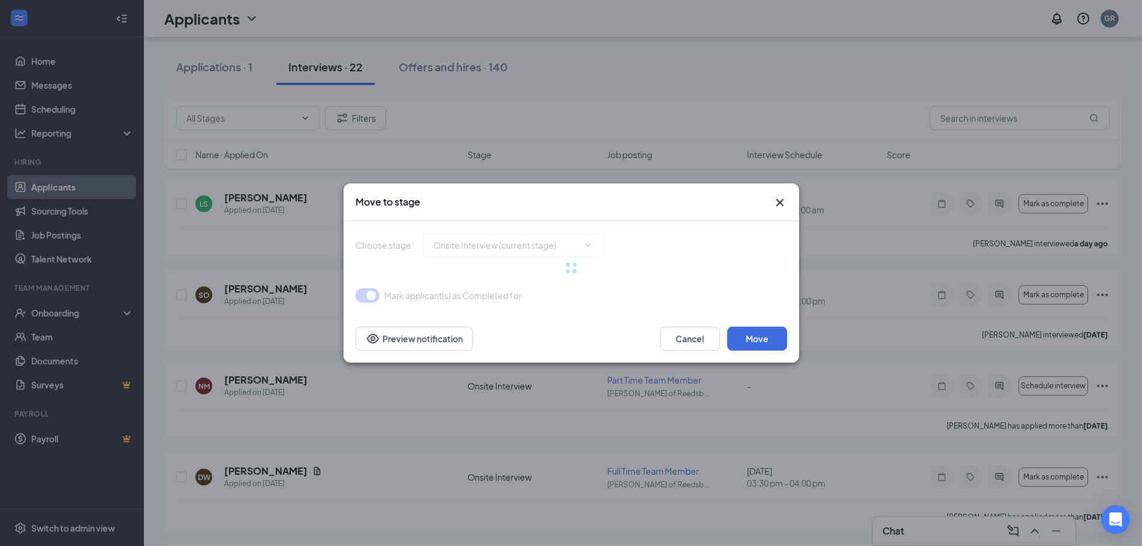
type input "Background Check Screening (next stage)"
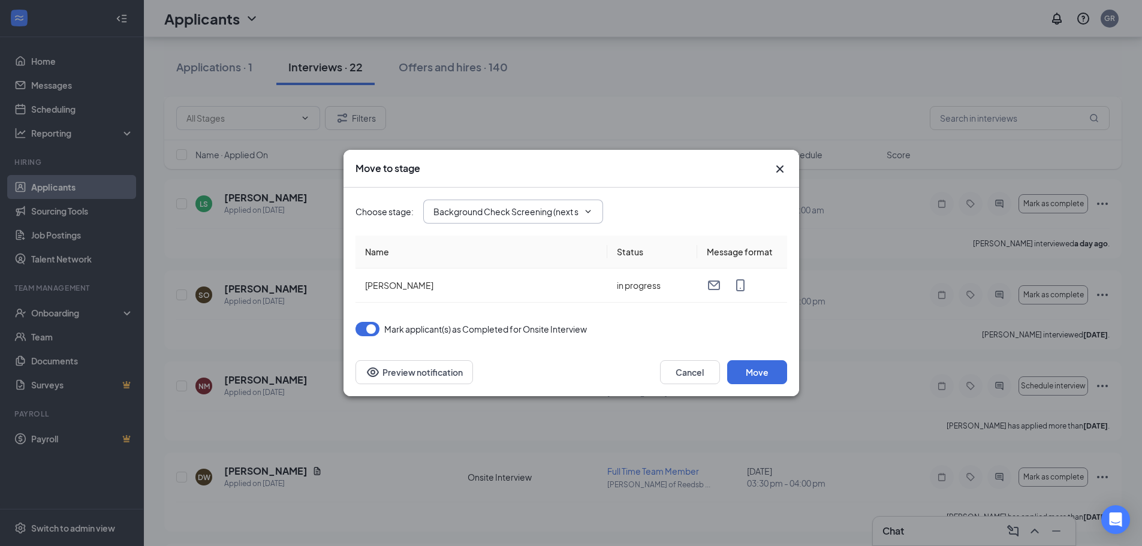
click at [580, 208] on span "Background Check Screening (next stage)" at bounding box center [513, 212] width 180 height 24
click at [585, 210] on icon "ChevronDown" at bounding box center [588, 212] width 10 height 10
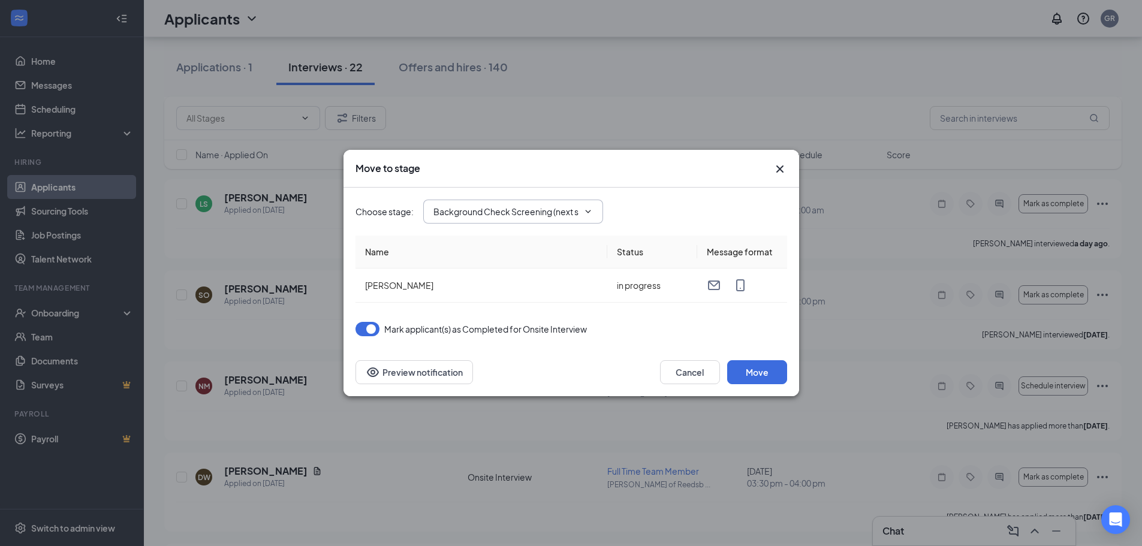
click at [603, 210] on span "Background Check Screening (next stage)" at bounding box center [513, 212] width 180 height 24
click at [597, 210] on span "Background Check Screening (next stage)" at bounding box center [513, 212] width 180 height 24
drag, startPoint x: 597, startPoint y: 210, endPoint x: 661, endPoint y: 188, distance: 67.9
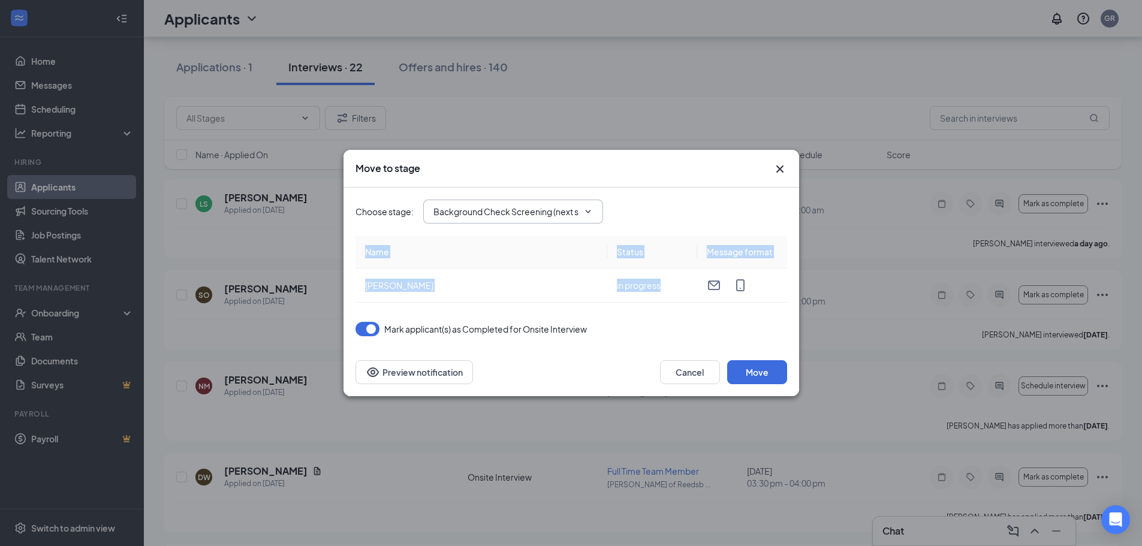
click at [604, 208] on div "Choose stage : Background Check Screening (next stage)" at bounding box center [572, 212] width 432 height 24
click at [782, 169] on icon "Cross" at bounding box center [780, 169] width 14 height 14
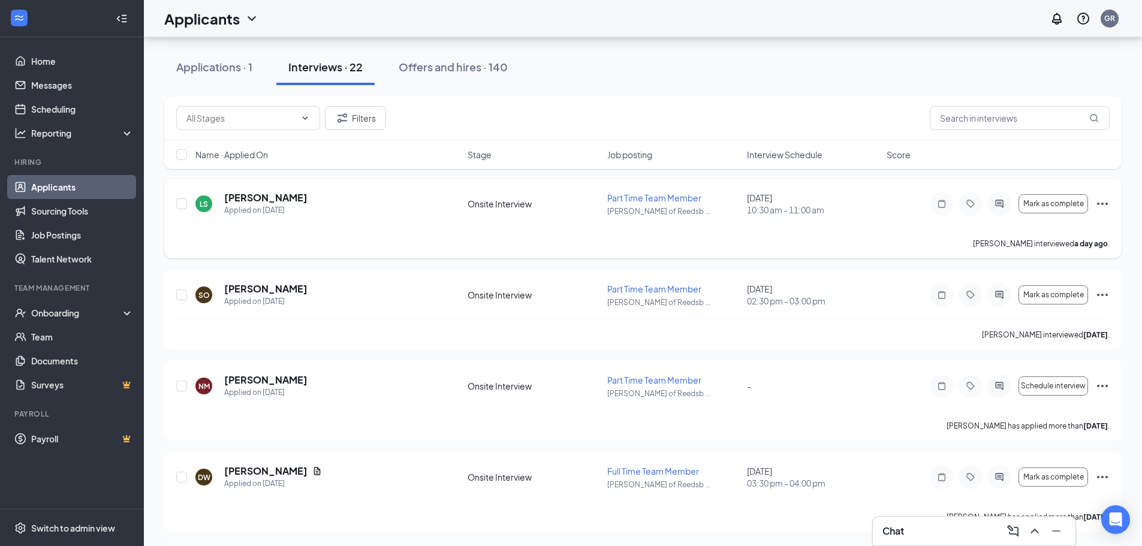
click at [1110, 209] on div "LS London Schulz Applied on Sep 8 Onsite Interview Part Time Team Member Culver…" at bounding box center [643, 218] width 958 height 79
click at [1107, 204] on icon "Ellipses" at bounding box center [1102, 204] width 11 height 2
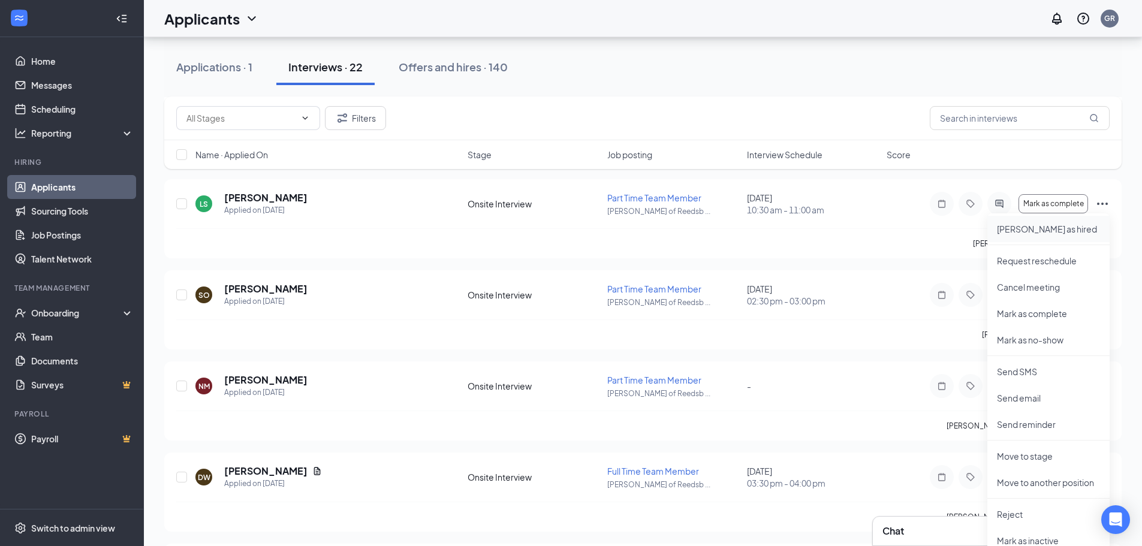
click at [1045, 235] on li "Mark as hired" at bounding box center [1049, 229] width 122 height 26
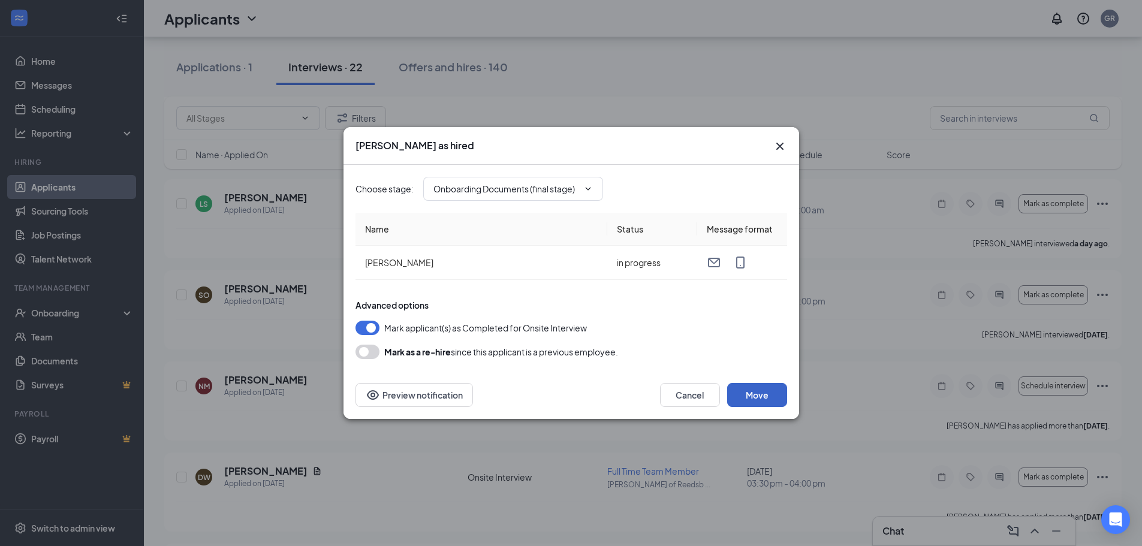
click at [769, 396] on button "Move" at bounding box center [757, 395] width 60 height 24
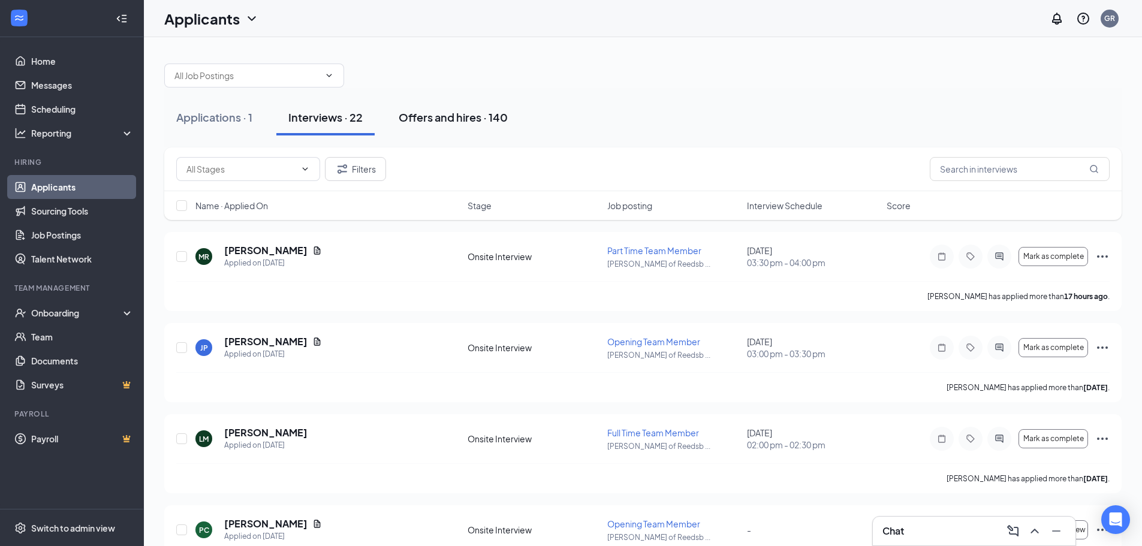
click at [437, 113] on div "Offers and hires · 140" at bounding box center [453, 117] width 109 height 15
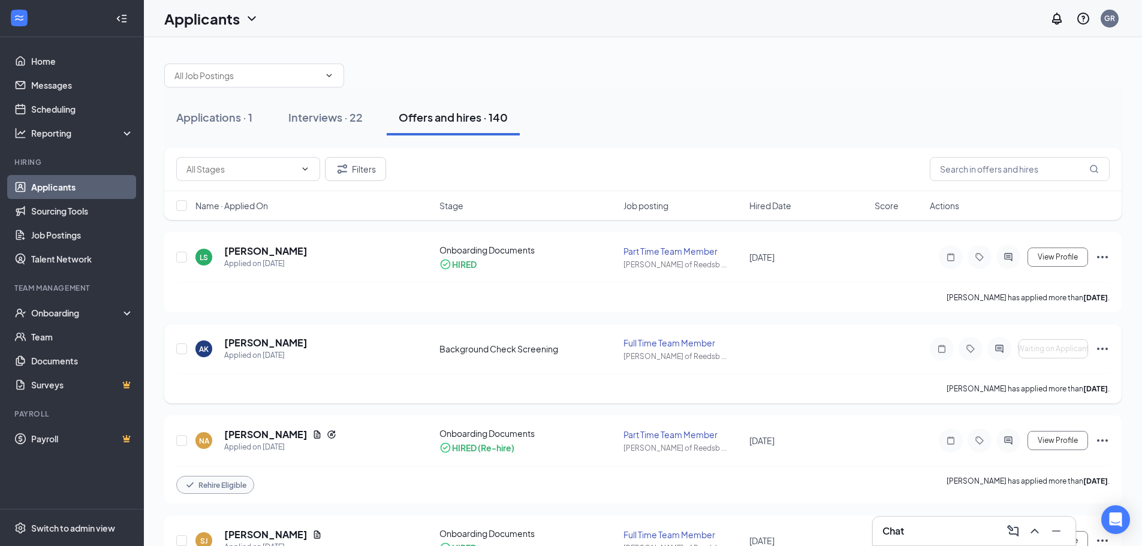
click at [1103, 347] on icon "Ellipses" at bounding box center [1102, 349] width 14 height 14
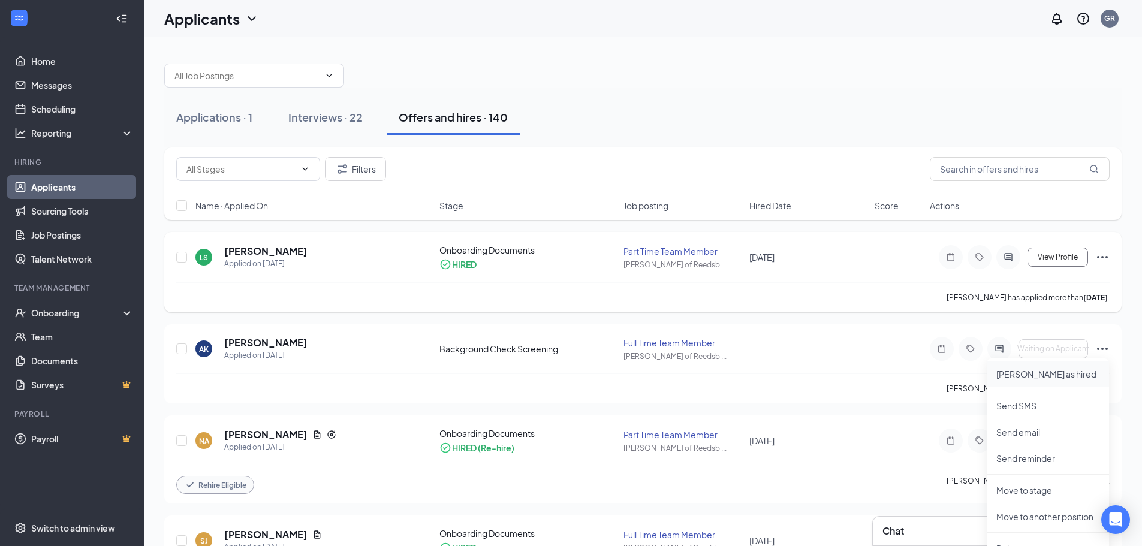
click at [1067, 377] on p "Mark as hired" at bounding box center [1048, 374] width 103 height 12
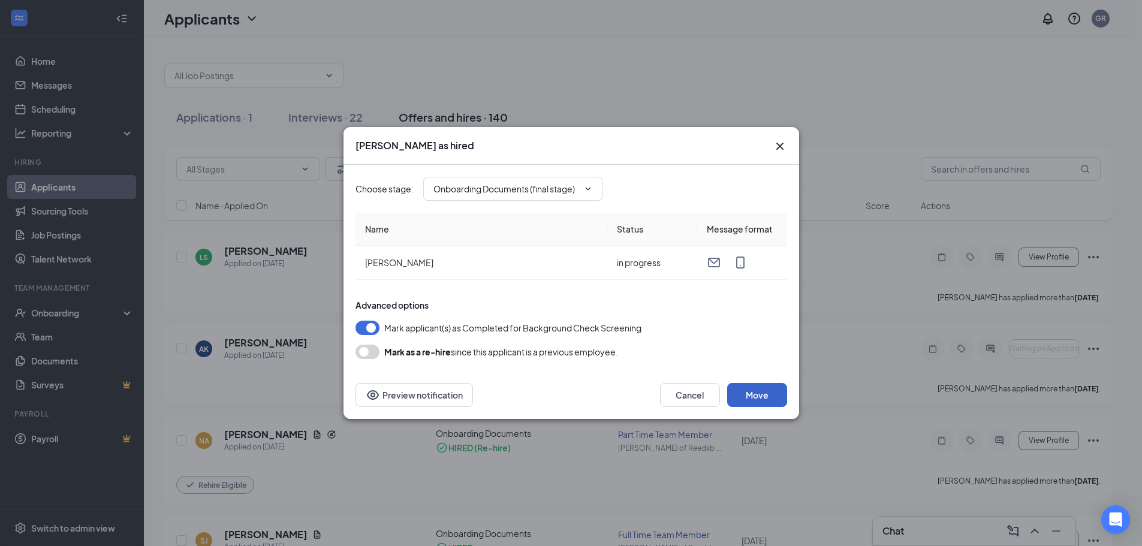
click at [769, 392] on button "Move" at bounding box center [757, 395] width 60 height 24
